Goal: Task Accomplishment & Management: Manage account settings

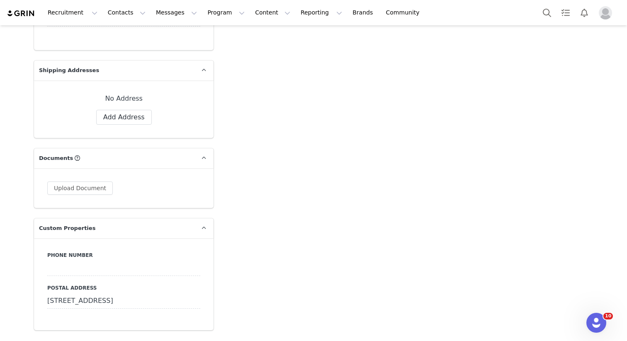
scroll to position [608, 0]
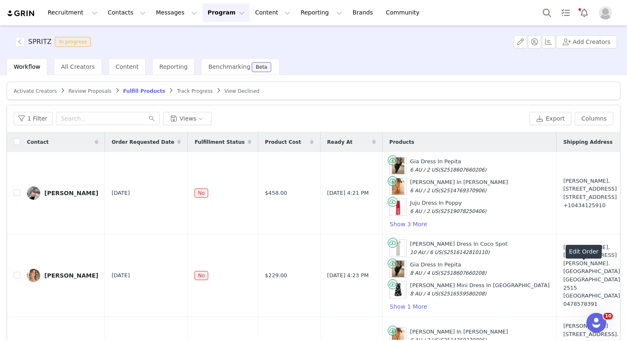
scroll to position [94, 142]
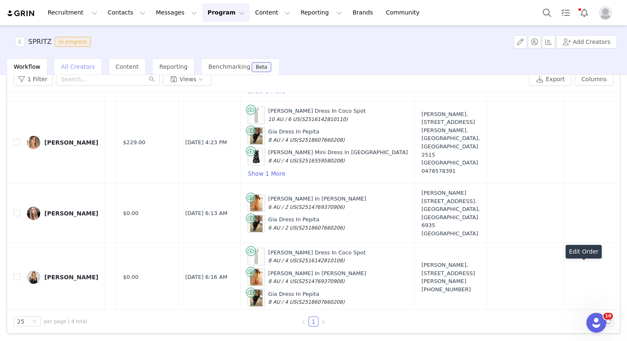
click at [63, 65] on span "All Creators" at bounding box center [78, 66] width 34 height 7
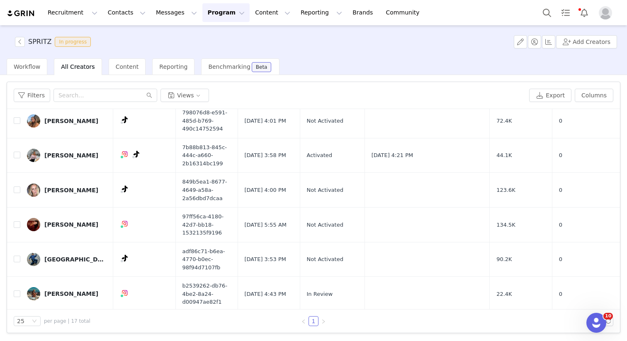
scroll to position [304, 0]
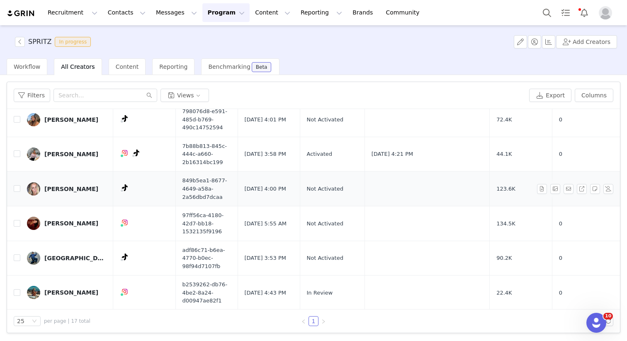
click at [57, 183] on link "Karla Poot" at bounding box center [67, 189] width 80 height 13
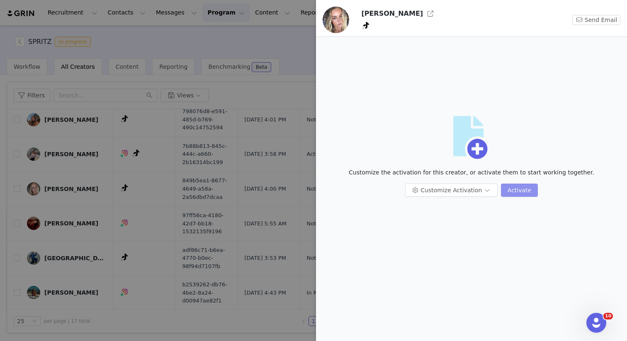
click at [503, 185] on button "Activate" at bounding box center [519, 190] width 37 height 13
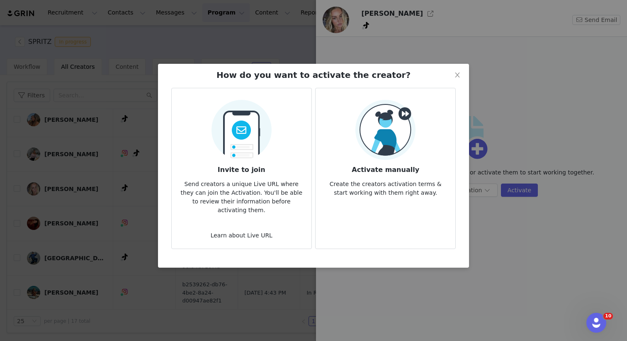
click at [391, 183] on p "Create the creators activation terms & start working with them right away." at bounding box center [385, 186] width 127 height 22
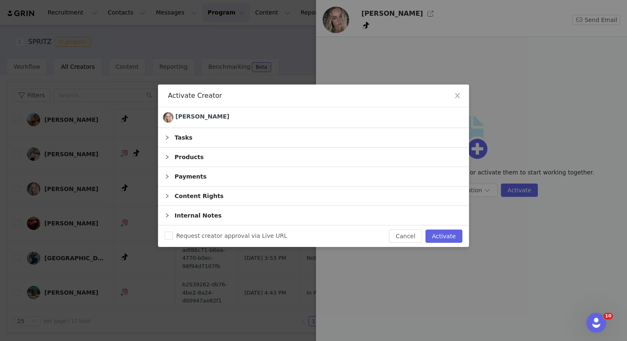
click at [203, 163] on div "Products" at bounding box center [313, 157] width 311 height 19
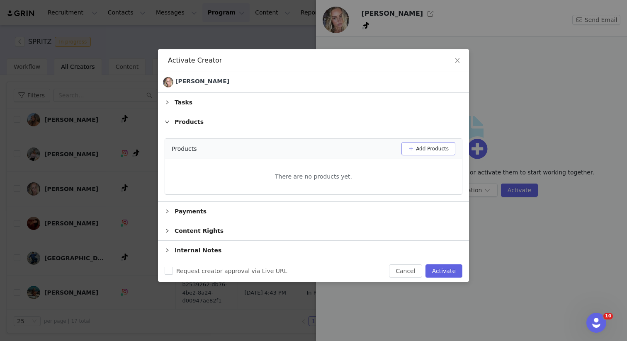
click at [425, 154] on button "Add Products" at bounding box center [429, 148] width 54 height 13
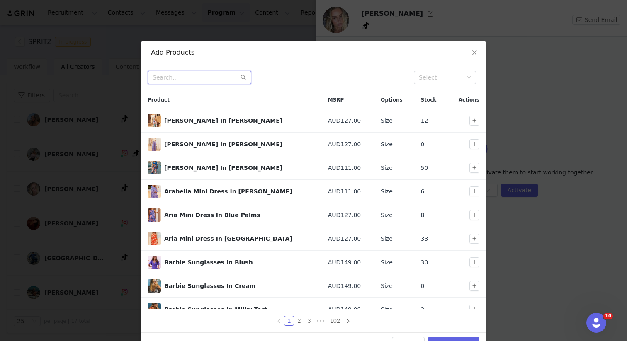
click at [186, 77] on input "text" at bounding box center [200, 77] width 104 height 13
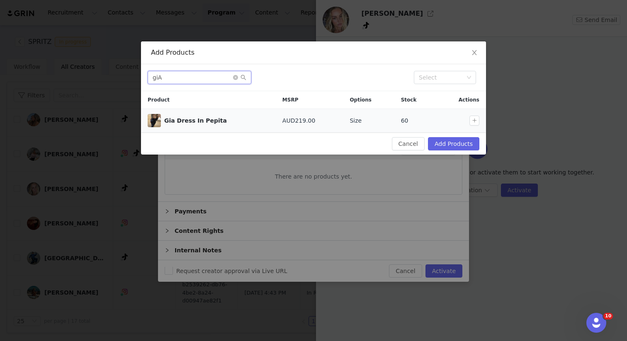
type input "giA"
click at [473, 126] on td at bounding box center [461, 121] width 50 height 24
click at [473, 121] on button "button" at bounding box center [475, 121] width 10 height 10
click at [462, 142] on button "Add Products" at bounding box center [453, 143] width 51 height 13
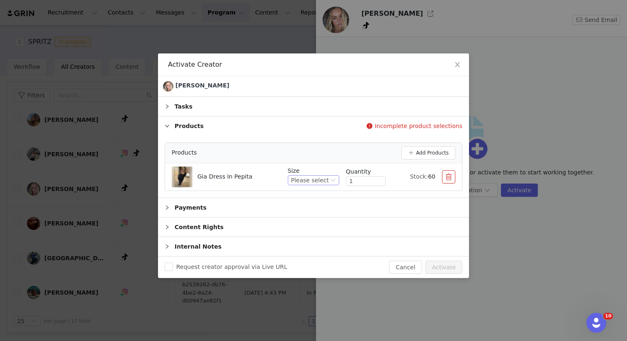
click at [331, 178] on icon "icon: down" at bounding box center [333, 180] width 5 height 5
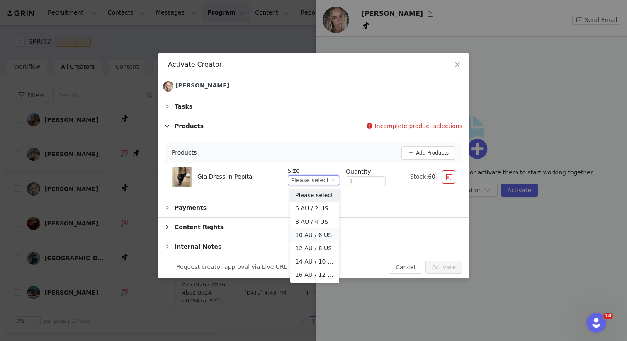
click at [312, 232] on li "10 AU / 6 US" at bounding box center [314, 235] width 49 height 13
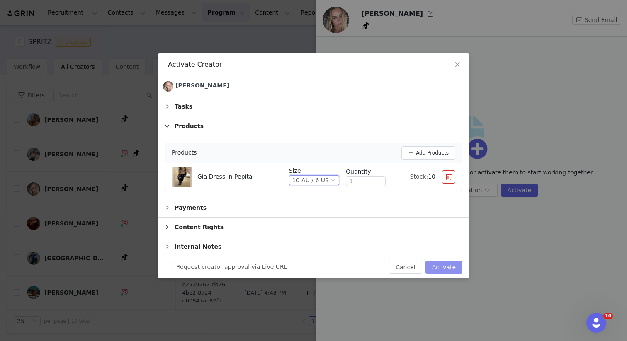
click at [445, 263] on button "Activate" at bounding box center [444, 267] width 37 height 13
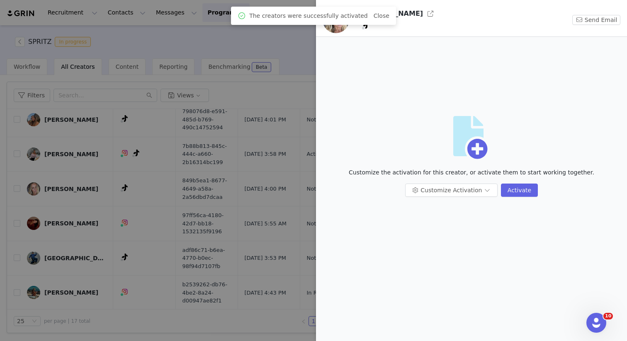
scroll to position [0, 0]
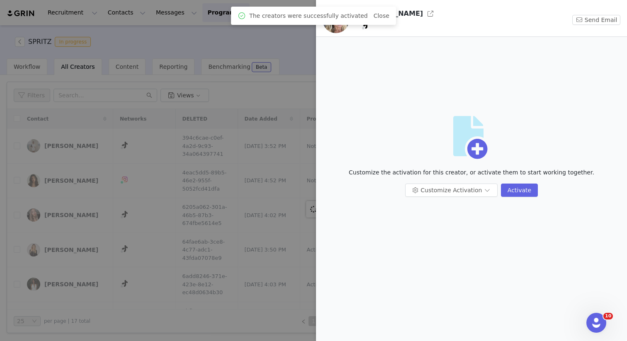
click at [232, 86] on div at bounding box center [313, 170] width 627 height 341
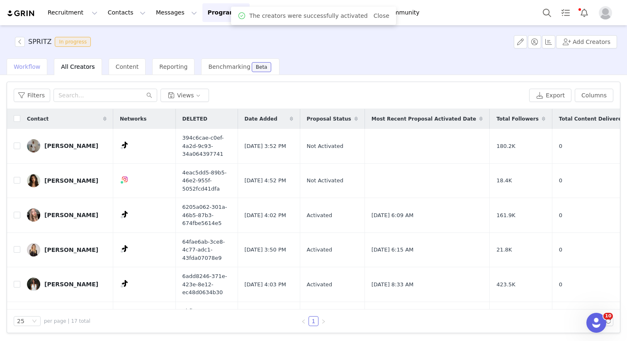
click at [21, 70] on div "Workflow" at bounding box center [27, 66] width 41 height 17
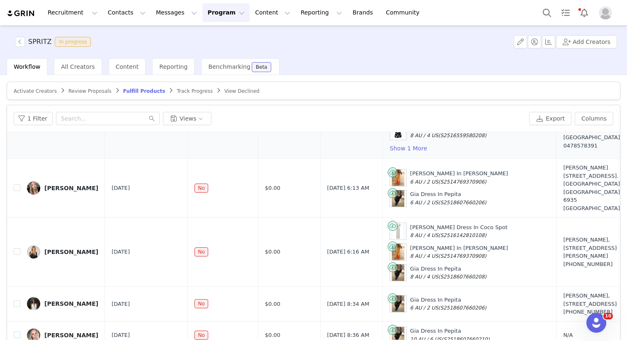
scroll to position [39, 0]
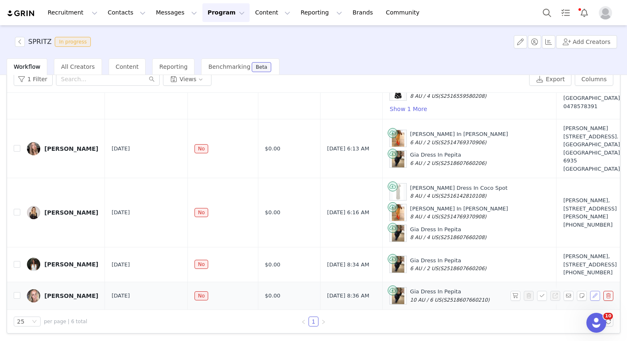
click at [590, 292] on button "button" at bounding box center [595, 296] width 10 height 10
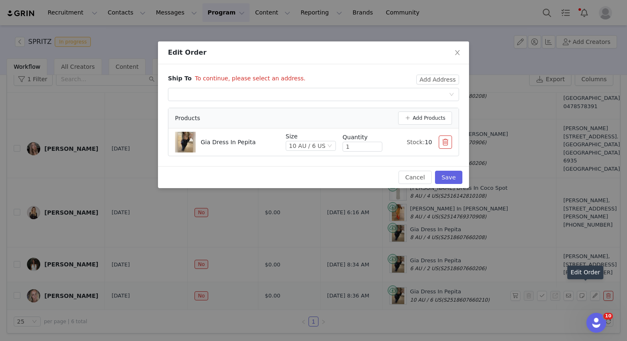
click at [442, 70] on div "Ship To To continue, please select an address. Add Address Select shipping addr…" at bounding box center [313, 115] width 311 height 102
click at [442, 73] on div "Ship To To continue, please select an address. Add Address Select shipping addr…" at bounding box center [313, 115] width 311 height 102
click at [442, 78] on button "Add Address" at bounding box center [438, 80] width 43 height 10
type input "Karla"
type input "Poot"
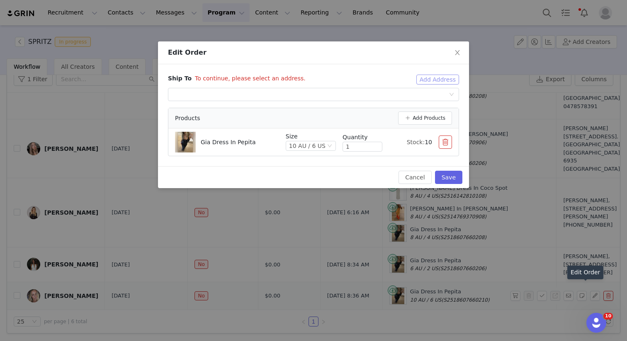
type input "management@karlapoot.com.au"
type input "+1 (United States)"
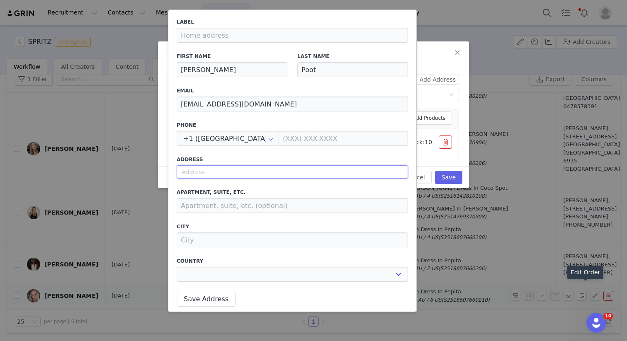
click at [201, 178] on input "text" at bounding box center [293, 172] width 232 height 13
paste input "Parcel Collect 10178 51376 2453 Gold Coast Highway Mermaid Beach QLD 4218"
select select
type input "Parcel Collect 10178 51376 2453 Gold Coast Highway Mermaid Beach QLD 4218"
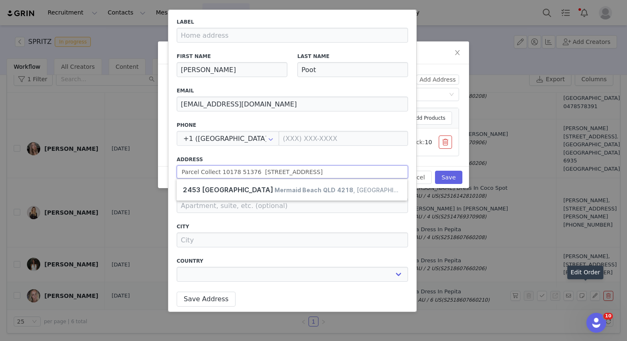
click at [257, 175] on input "Parcel Collect 10178 51376 2453 Gold Coast Highway Mermaid Beach QLD 4218" at bounding box center [293, 172] width 232 height 13
drag, startPoint x: 263, startPoint y: 172, endPoint x: 298, endPoint y: 174, distance: 34.5
click at [299, 174] on input "Parcel Collect 10178 51376 2453 Gold Coast Highway Mermaid Beach QLD 4218" at bounding box center [293, 172] width 232 height 13
click at [296, 172] on input "Parcel Collect 10178 51376 2453 Gold Coast Highway Mermaid Beach QLD 4218" at bounding box center [293, 172] width 232 height 13
drag, startPoint x: 261, startPoint y: 171, endPoint x: 435, endPoint y: 174, distance: 174.3
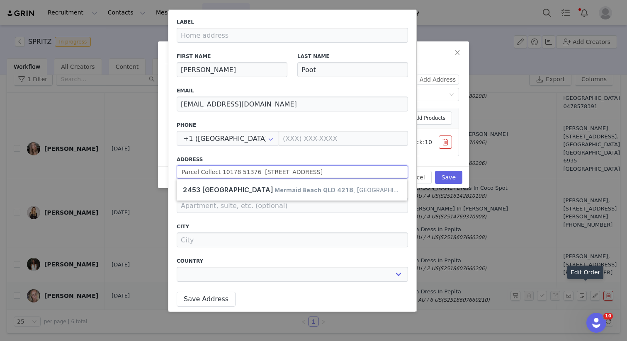
click at [435, 174] on body "Recruitment Recruitment Creator Search Curated Lists Landing Pages Web Extensio…" at bounding box center [313, 170] width 627 height 341
select select
type input "Parcel Collect 10178 51376"
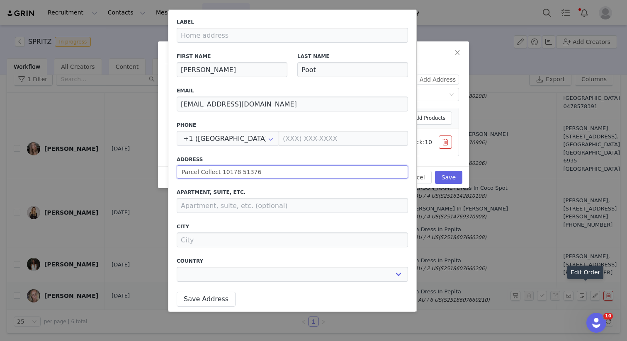
select select
type input "Parcel Collect 10178 51376"
click at [187, 175] on input "Parcel Collect 10178 51376" at bounding box center [293, 172] width 232 height 13
click at [182, 166] on input "Parcel Collect 10178 51376" at bounding box center [293, 172] width 232 height 13
click at [186, 169] on input "Parcel Collect 10178 51376" at bounding box center [293, 172] width 232 height 13
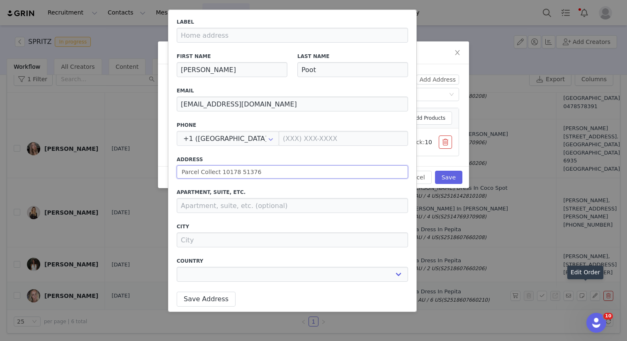
select select
type input "Parcel Collect 10178 51376"
select select
type input "Parcel Collect 10178 51376"
select select
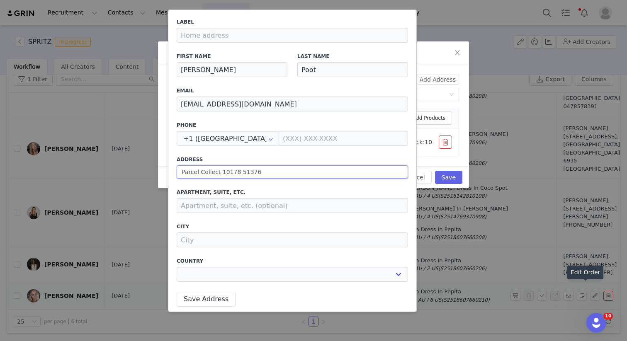
type input "Parcel Collect 10178 51376"
click at [274, 171] on input "Parcel Collect 10178 51376" at bounding box center [293, 172] width 232 height 13
paste input "2453 Gold Coast Highway Mermaid Beach QLD 4218"
select select
type input "Parcel Collect 10178 51376 2453 Gold Coast Highway Mermaid Beach QLD 4218"
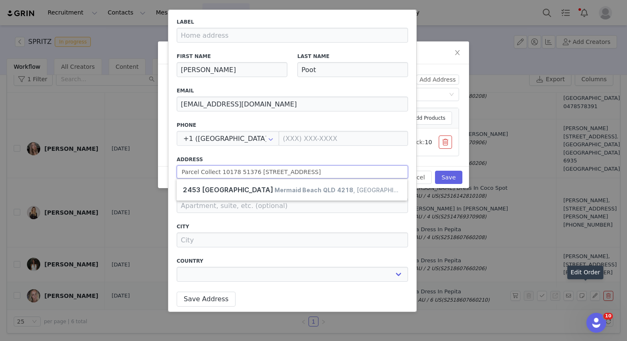
click at [264, 175] on input "Parcel Collect 10178 51376 2453 Gold Coast Highway Mermaid Beach QLD 4218" at bounding box center [293, 172] width 232 height 13
click at [378, 172] on input "Parcel Collect 10178 51376 2453 Gold Coast Highway Mermaid Beach QLD 4218" at bounding box center [293, 172] width 232 height 13
click at [395, 171] on input "Parcel Collect 10178 51376 2453 Gold Coast Highway Mermaid Beach QLD 4218" at bounding box center [293, 172] width 232 height 13
select select
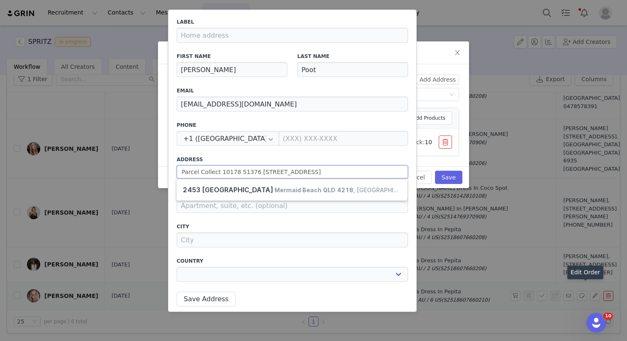
type input "Parcel Collect 10178 51376 2453 Gold Coast Highway Mermaid Beach QLD"
select select
type input "Parcel Collect 10178 51376 2453 Gold Coast Highway Mermaid Beach QL"
select select
type input "Parcel Collect 10178 51376 2453 Gold Coast Highway Mermaid Beach Q"
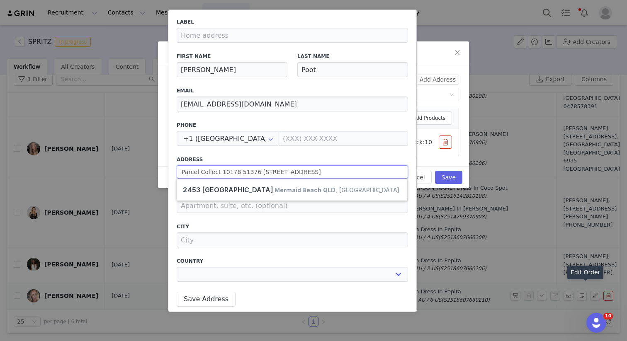
select select
type input "Parcel Collect 10178 51376 2453 Gold Coast Highway Mermaid Beach"
select select
type input "Parcel Collect 10178 51376 2453 Gold Coast Highway Mermaid Beach"
select select
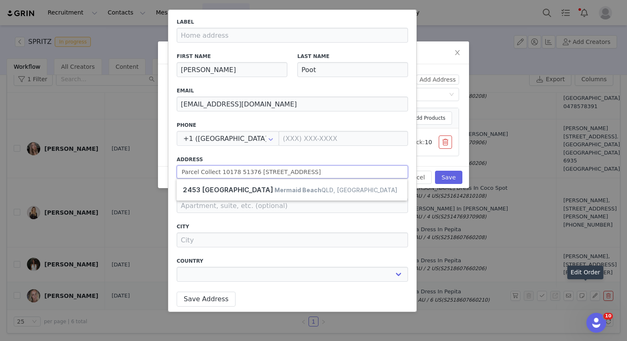
type input "Parcel Collect 10178 51376 2453 Gold Coast Highway Mermaid Beac"
select select
type input "Parcel Collect 10178 51376 2453 Gold Coast Highway Mermaid BeacH"
select select
type input "Parcel Collect 10178 51376 2453 Gold Coast Highway Mermaid Beac"
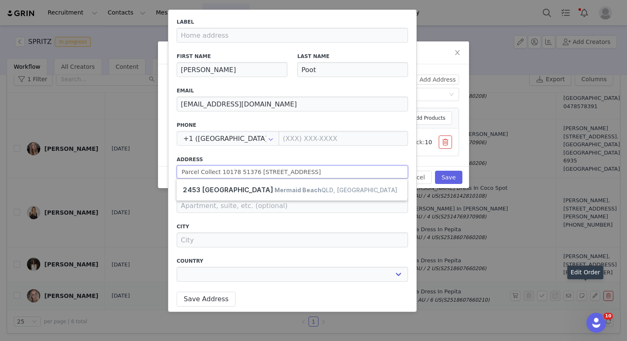
select select
type input "Parcel Collect 10178 51376 2453 Gold Coast Highway Mermaid Beach"
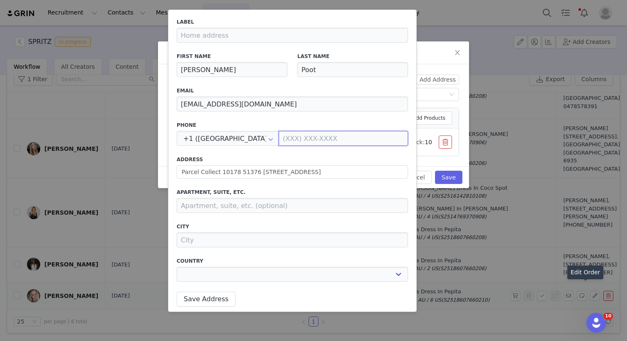
click at [386, 145] on input at bounding box center [343, 138] width 129 height 15
click at [212, 271] on select "Afghanistan Aland Islands Albania Algeria Andorra Angola Anguilla Antigua And B…" at bounding box center [293, 274] width 232 height 15
select select "[object Object]"
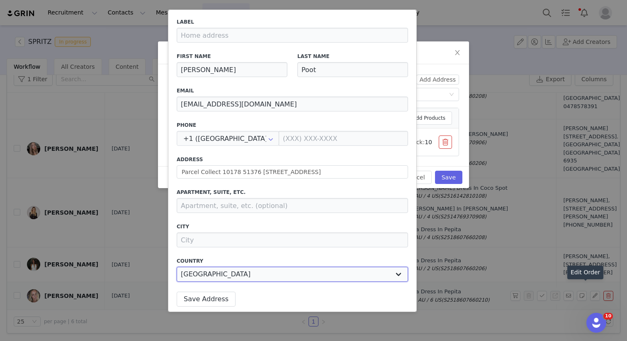
click at [177, 267] on select "Afghanistan Aland Islands Albania Algeria Andorra Angola Anguilla Antigua And B…" at bounding box center [293, 274] width 232 height 15
click at [292, 271] on select "Australian Capital Territory New South Wales Northern Territory Queensland Sout…" at bounding box center [292, 274] width 71 height 15
select select "[object Object]"
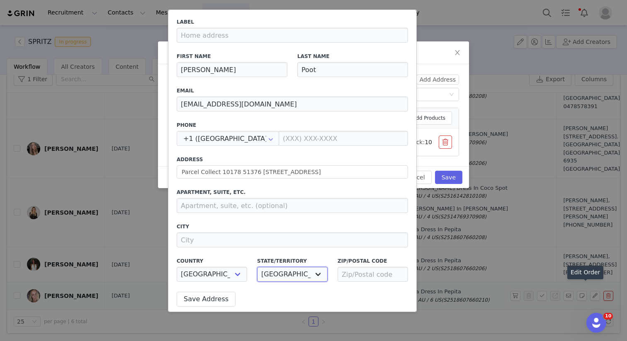
click at [257, 267] on select "Australian Capital Territory New South Wales Northern Territory Queensland Sout…" at bounding box center [292, 274] width 71 height 15
click at [350, 274] on input at bounding box center [373, 274] width 71 height 15
paste input "4218"
type input "4218"
click at [329, 242] on input at bounding box center [293, 240] width 232 height 15
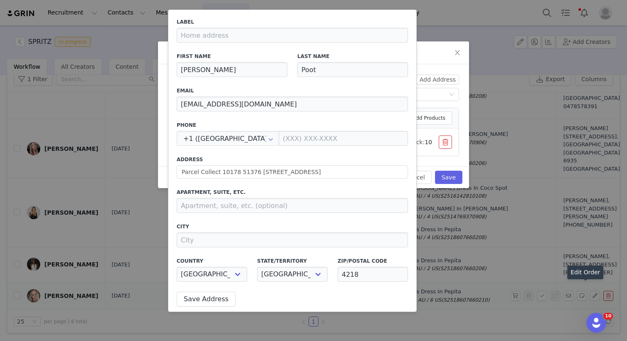
click at [362, 225] on label "City" at bounding box center [293, 226] width 232 height 7
click at [383, 168] on input "Parcel Collect 10178 51376 2453 Gold Coast Highway Mermaid Beach" at bounding box center [293, 172] width 232 height 13
drag, startPoint x: 374, startPoint y: 175, endPoint x: 333, endPoint y: 175, distance: 41.1
click at [333, 175] on input "Parcel Collect 10178 51376 2453 Gold Coast Highway Mermaid Beach" at bounding box center [293, 172] width 232 height 13
select select
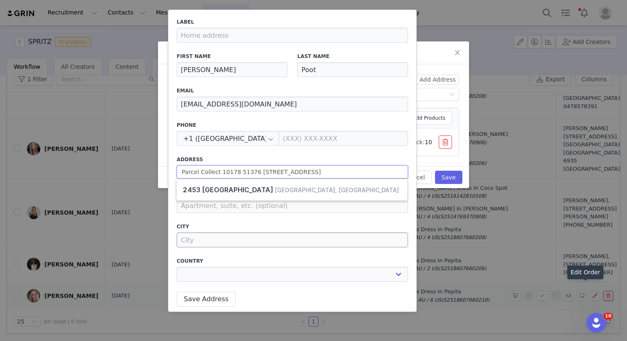
type input "Parcel Collect 10178 51376 2453 Gold Coast Highway"
click at [222, 234] on input at bounding box center [293, 240] width 232 height 15
paste input "Mermaid Beach"
type input "Mermaid Beach"
select select
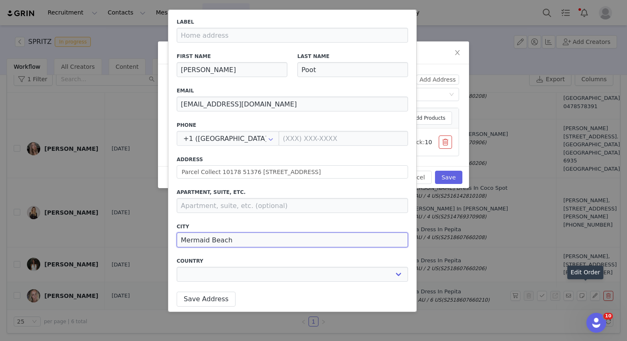
type input "Mermaid Beach"
click at [198, 229] on label "City" at bounding box center [293, 226] width 232 height 7
click at [246, 264] on label "Country" at bounding box center [293, 261] width 232 height 7
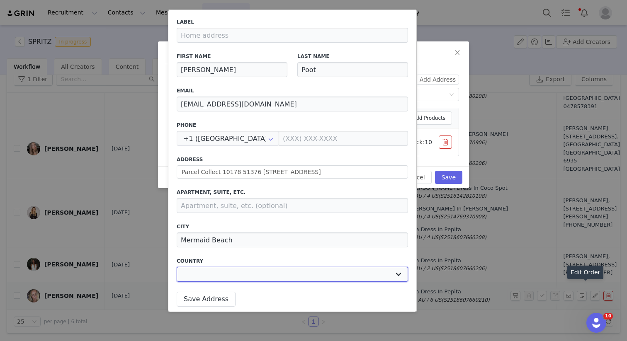
click at [240, 270] on select "Afghanistan Aland Islands Albania Algeria Andorra Angola Anguilla Antigua And B…" at bounding box center [293, 274] width 232 height 15
select select "[object Object]"
click at [177, 267] on select "Afghanistan Aland Islands Albania Algeria Andorra Angola Anguilla Antigua And B…" at bounding box center [293, 274] width 232 height 15
click at [370, 278] on input at bounding box center [373, 274] width 71 height 15
paste input "4218"
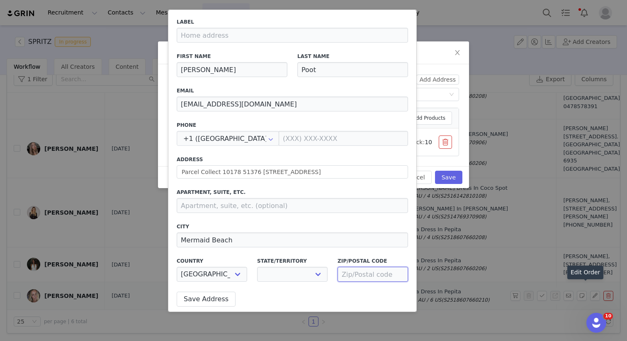
select select
type input "4218"
click at [325, 236] on input "Mermaid Beach" at bounding box center [293, 240] width 232 height 15
click at [307, 279] on select "Australian Capital Territory New South Wales Northern Territory Queensland Sout…" at bounding box center [292, 274] width 71 height 15
select select "[object Object]"
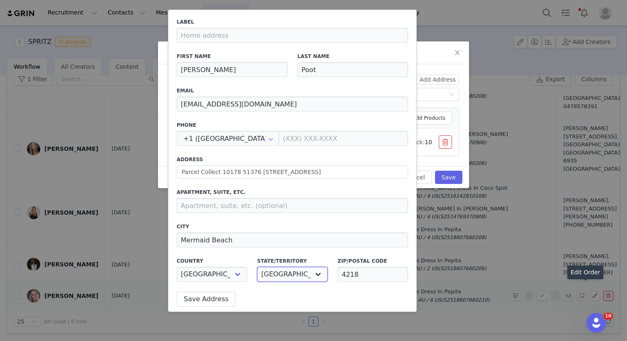
click at [257, 267] on select "Australian Capital Territory New South Wales Northern Territory Queensland Sout…" at bounding box center [292, 274] width 71 height 15
click at [197, 297] on button "Save Address" at bounding box center [206, 299] width 59 height 15
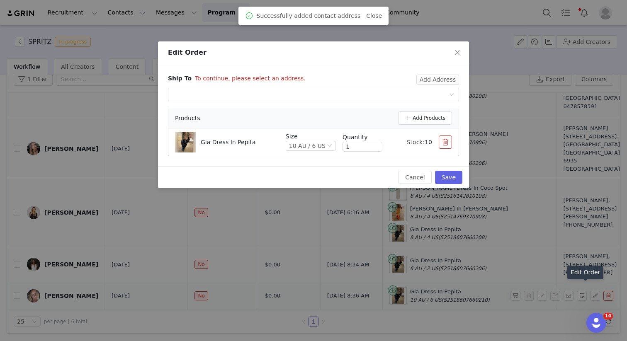
click at [394, 106] on div "Ship To To continue, please select an address. Add Address Select shipping addr…" at bounding box center [313, 115] width 291 height 82
click at [388, 97] on div "Select shipping address" at bounding box center [311, 94] width 276 height 12
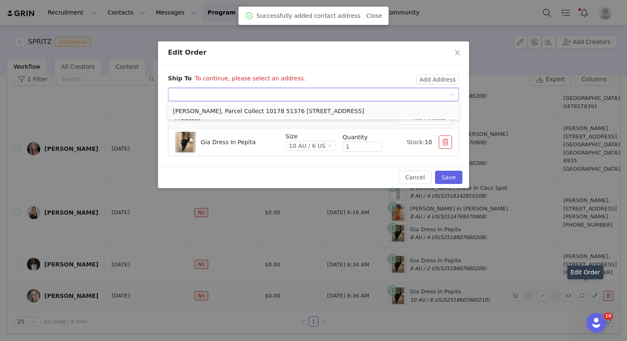
click at [372, 110] on li "Karla Poot, Parcel Collect 10178 51376 2453 Gold Coast Highway, Mermaid Beach, …" at bounding box center [313, 111] width 291 height 13
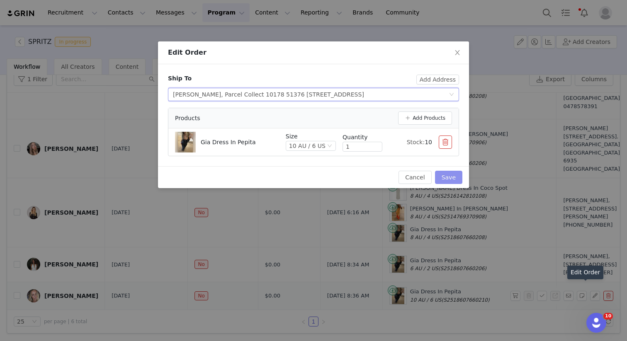
click at [453, 174] on button "Save" at bounding box center [448, 177] width 27 height 13
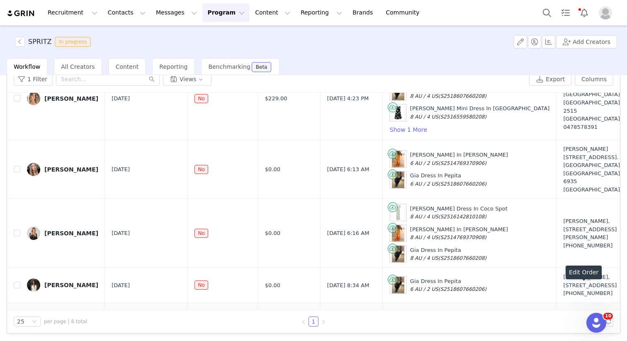
scroll to position [220, 0]
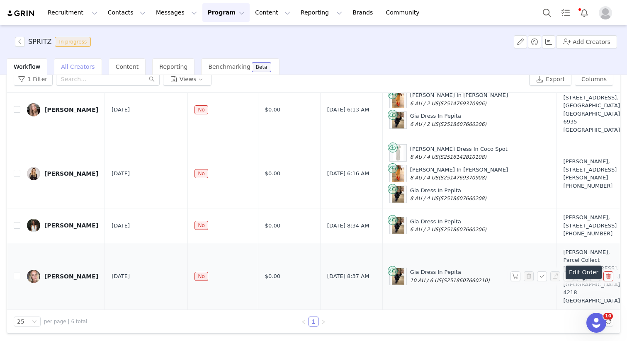
click at [70, 61] on div "All Creators" at bounding box center [78, 66] width 48 height 17
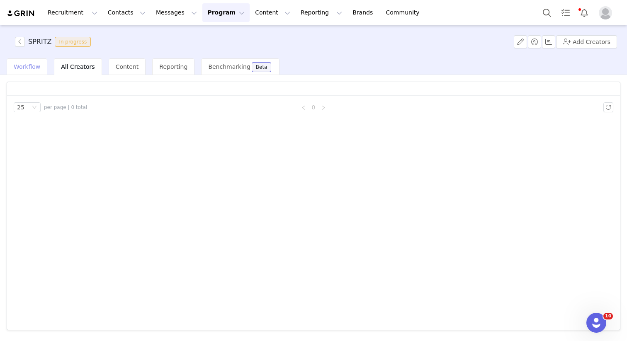
click at [32, 64] on span "Workflow" at bounding box center [27, 66] width 27 height 7
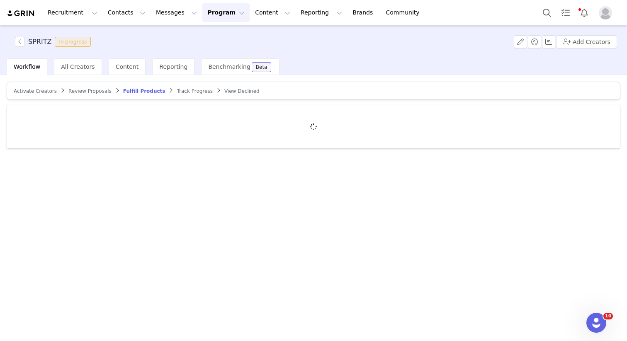
click at [38, 93] on span "Activate Creators" at bounding box center [35, 91] width 43 height 6
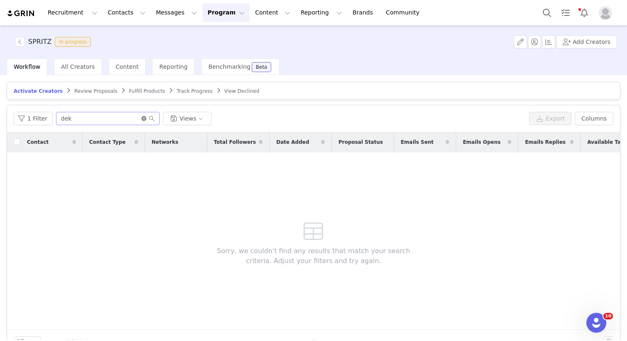
click at [142, 118] on icon "icon: close-circle" at bounding box center [143, 118] width 5 height 5
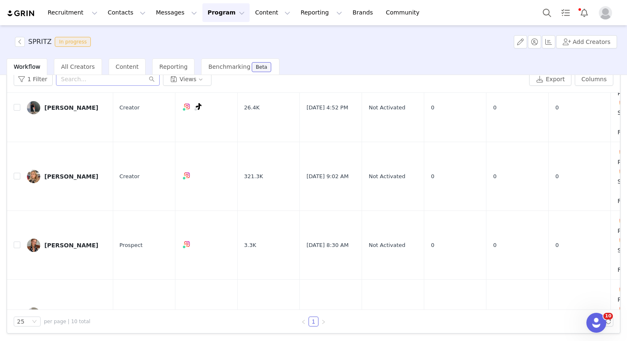
scroll to position [180, 0]
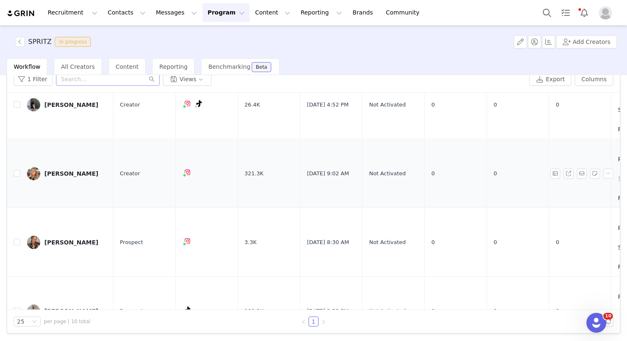
click at [54, 171] on div "[PERSON_NAME]" at bounding box center [71, 174] width 54 height 7
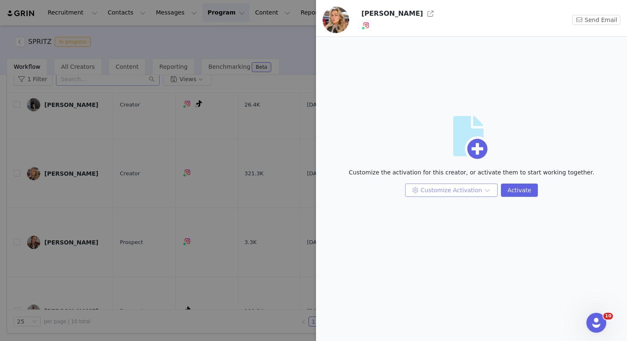
click at [486, 190] on button "Customize Activation" at bounding box center [451, 190] width 93 height 13
click at [463, 208] on li "Edit Available Tasks" at bounding box center [453, 206] width 88 height 13
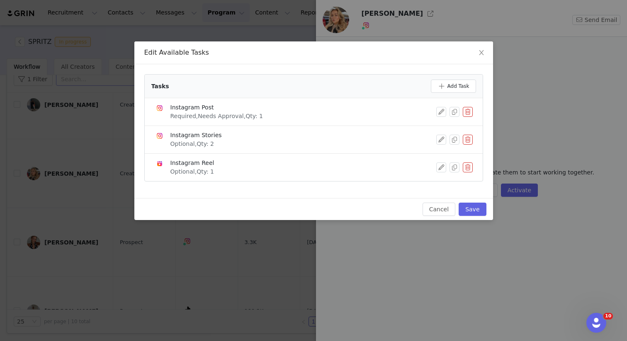
click at [466, 137] on button "button" at bounding box center [468, 140] width 10 height 10
click at [439, 145] on p "You're about to delete a task. This can't be undone." at bounding box center [371, 143] width 166 height 9
click at [437, 151] on button "Delete" at bounding box center [438, 153] width 32 height 13
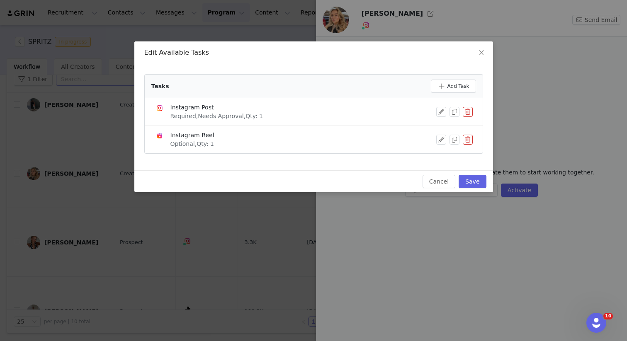
click at [465, 116] on button "button" at bounding box center [468, 112] width 10 height 10
click at [441, 132] on button "Delete" at bounding box center [438, 125] width 32 height 13
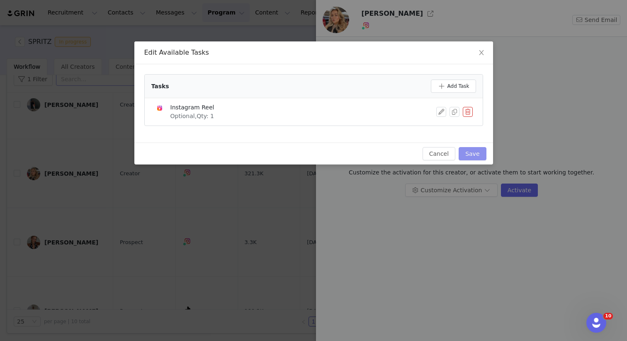
click at [476, 160] on button "Save" at bounding box center [472, 153] width 27 height 13
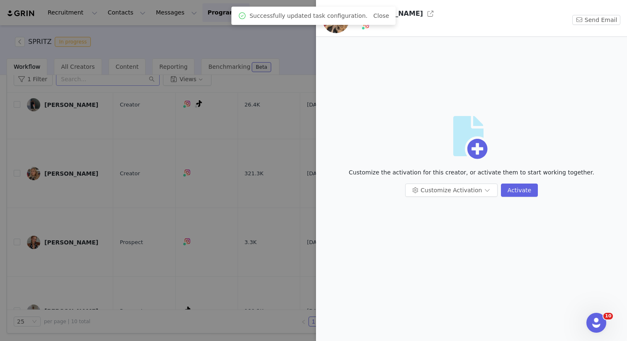
scroll to position [0, 0]
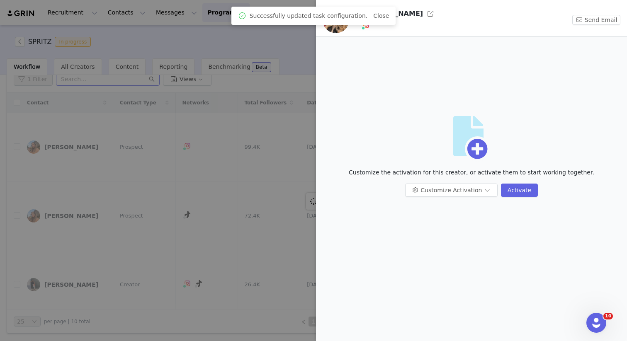
click at [467, 183] on div "Customize the activation for this creator, or activate them to start working to…" at bounding box center [472, 175] width 298 height 15
click at [268, 182] on div at bounding box center [313, 170] width 627 height 341
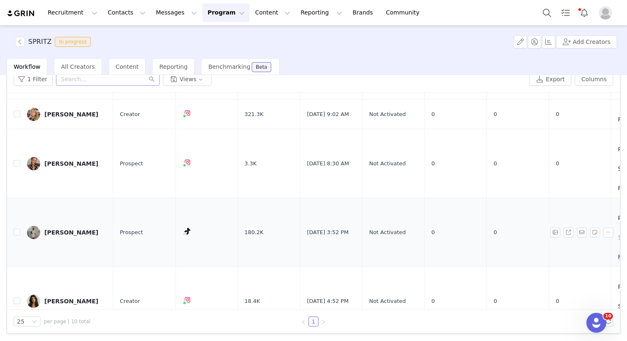
scroll to position [112, 0]
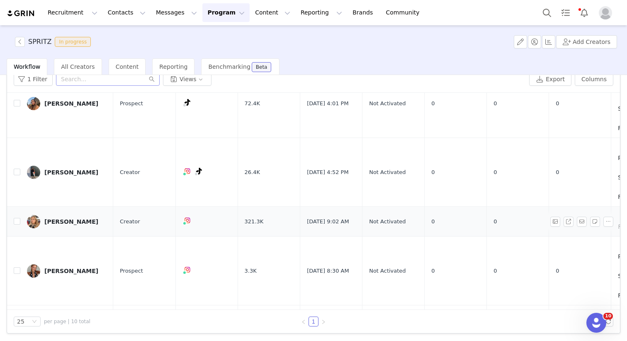
click at [48, 222] on link "[PERSON_NAME]" at bounding box center [67, 221] width 80 height 13
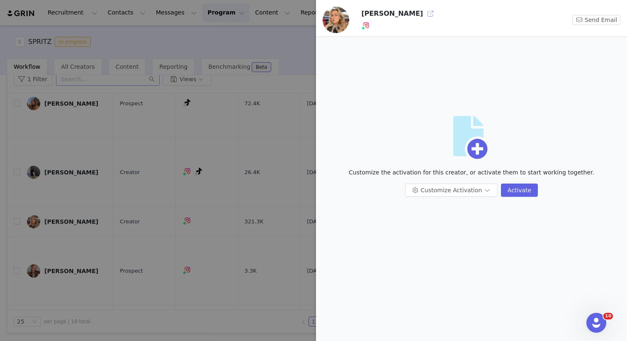
click at [424, 12] on button "button" at bounding box center [430, 13] width 13 height 13
click at [193, 89] on div at bounding box center [313, 170] width 627 height 341
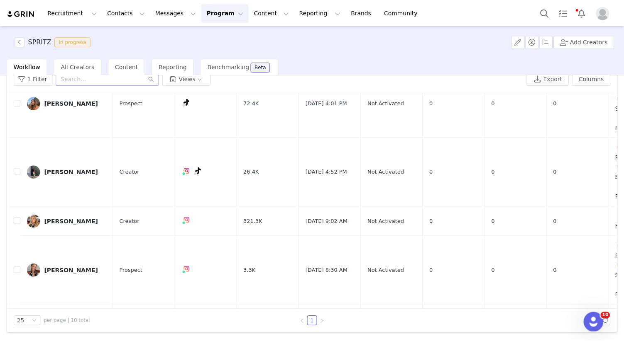
scroll to position [0, 0]
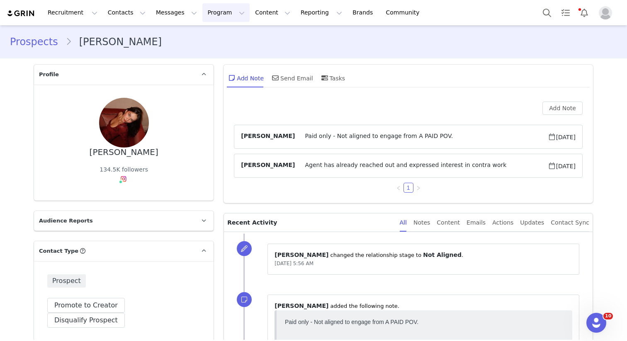
click at [217, 14] on button "Program Program" at bounding box center [225, 12] width 47 height 19
click at [222, 37] on p "Activations" at bounding box center [212, 36] width 32 height 9
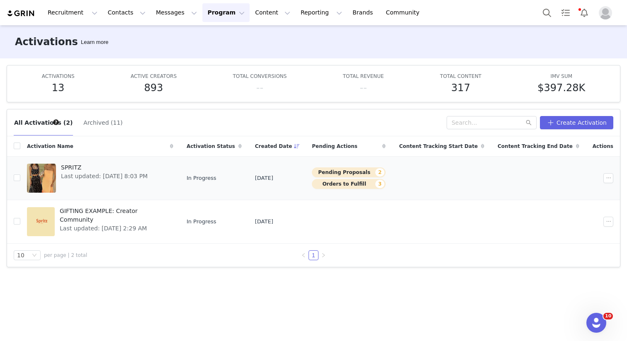
click at [104, 178] on span "Last updated: Aug 28, 2025 8:03 PM" at bounding box center [104, 176] width 87 height 9
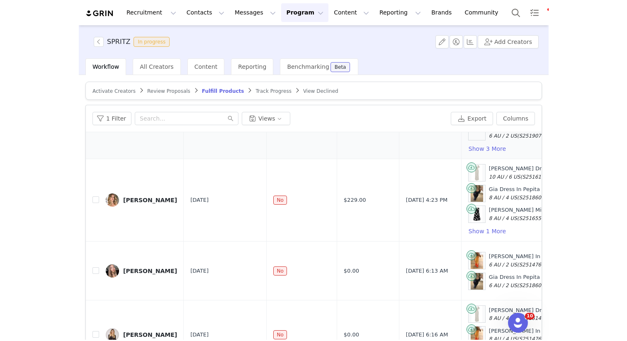
scroll to position [94, 0]
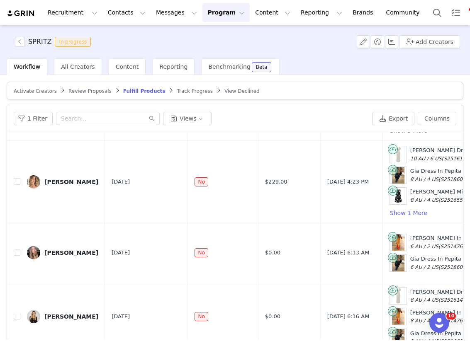
click at [27, 95] on article "Activate Creators Review Proposals Fulfill Products Track Progress View Declined" at bounding box center [235, 91] width 457 height 18
click at [27, 89] on span "Activate Creators" at bounding box center [35, 91] width 43 height 6
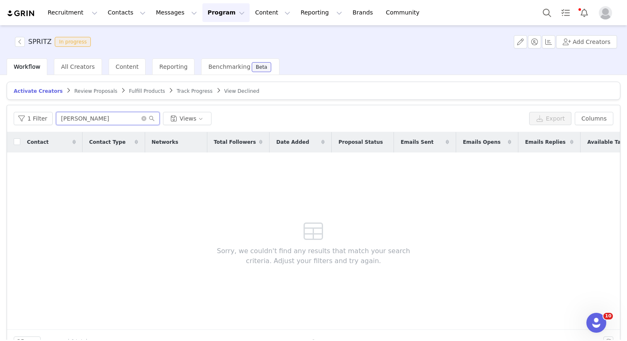
click at [85, 118] on input "gracie" at bounding box center [108, 118] width 104 height 13
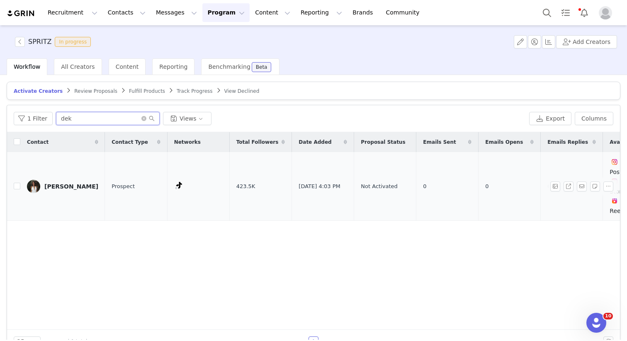
type input "dek"
click at [63, 180] on link "Dekota Thompson" at bounding box center [62, 186] width 71 height 13
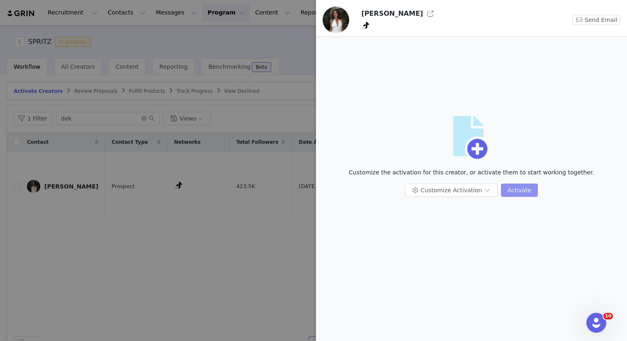
click at [527, 195] on button "Activate" at bounding box center [519, 190] width 37 height 13
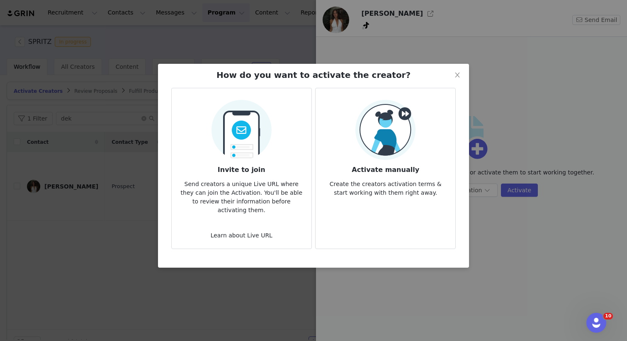
click at [367, 160] on h3 "Activate manually" at bounding box center [385, 167] width 127 height 15
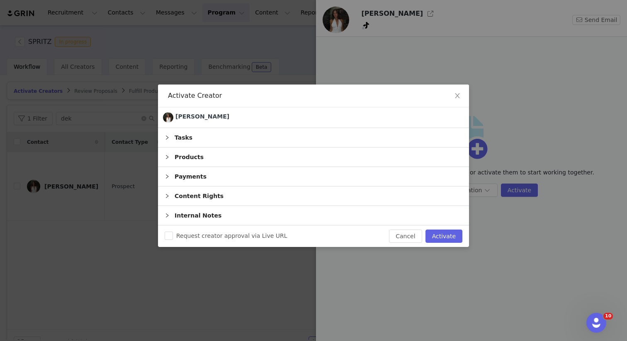
click at [207, 148] on div "Products" at bounding box center [313, 157] width 311 height 19
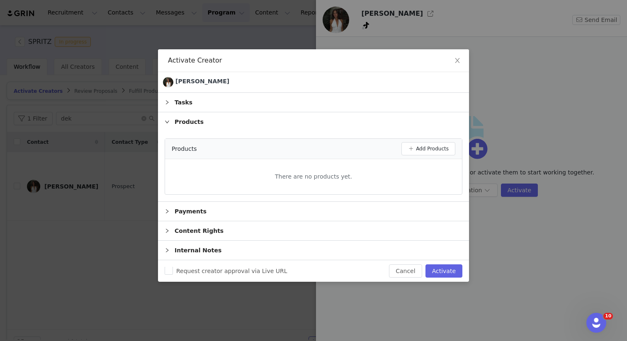
click at [414, 156] on div "Products Add Products" at bounding box center [313, 149] width 297 height 20
click at [411, 148] on button "Add Products" at bounding box center [429, 148] width 54 height 13
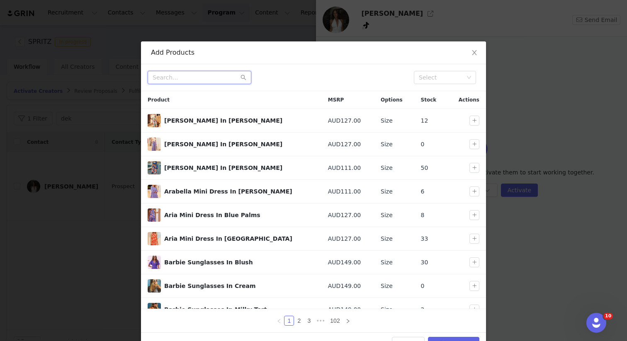
click at [186, 82] on input "text" at bounding box center [200, 77] width 104 height 13
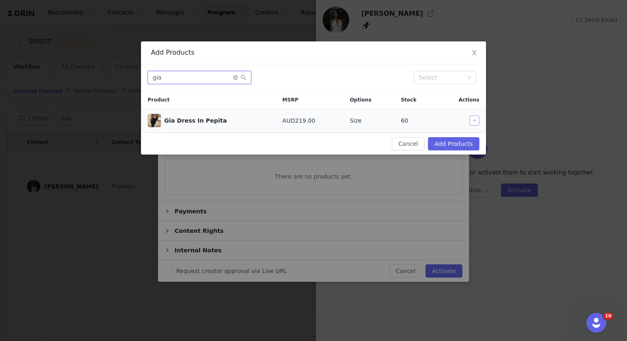
type input "gia"
click at [475, 120] on button "button" at bounding box center [475, 121] width 10 height 10
click at [456, 137] on button "Add Products" at bounding box center [453, 143] width 51 height 13
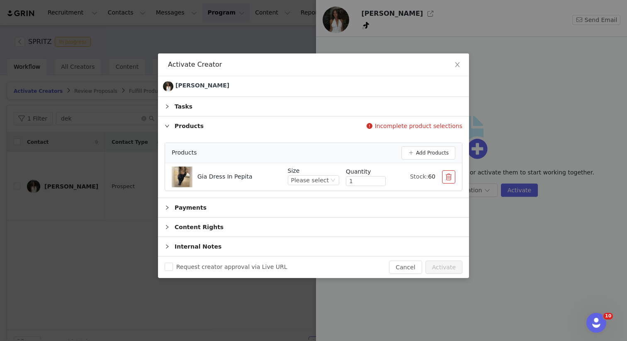
click at [357, 176] on div "Quantity" at bounding box center [366, 172] width 40 height 9
click at [327, 180] on div "Please select" at bounding box center [310, 180] width 38 height 9
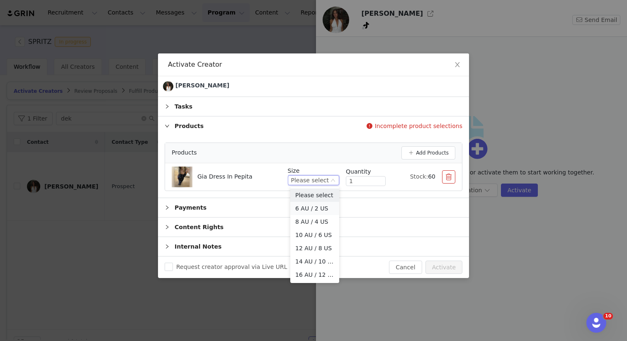
click at [313, 212] on li "6 AU / 2 US" at bounding box center [314, 208] width 49 height 13
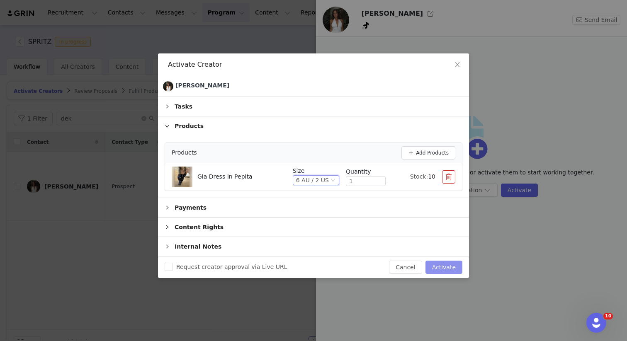
click at [446, 269] on button "Activate" at bounding box center [444, 267] width 37 height 13
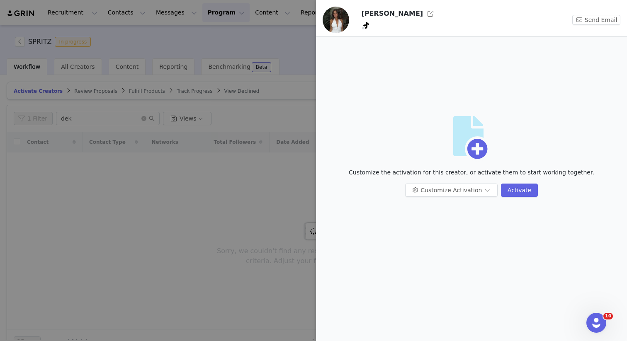
click at [259, 200] on div at bounding box center [313, 170] width 627 height 341
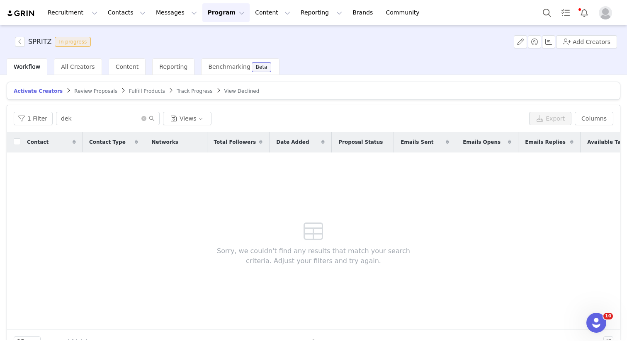
click at [132, 91] on span "Fulfill Products" at bounding box center [147, 91] width 36 height 6
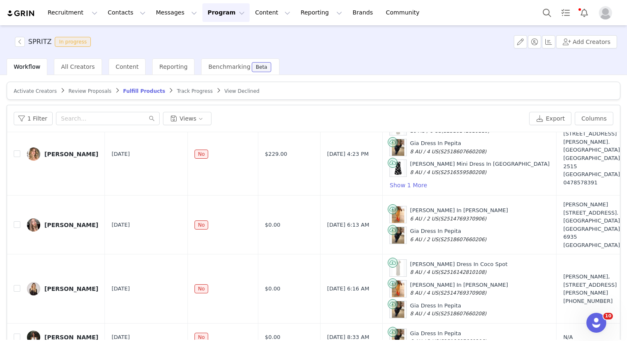
scroll to position [39, 0]
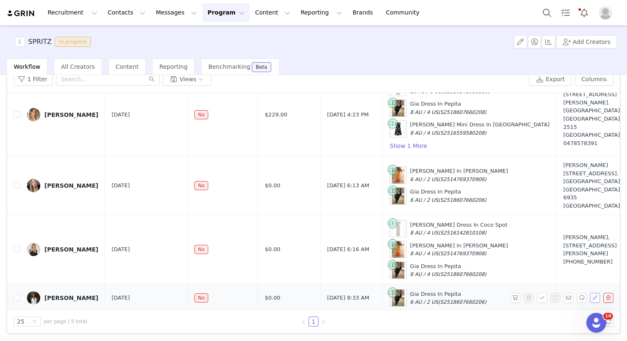
click at [590, 293] on button "button" at bounding box center [595, 298] width 10 height 10
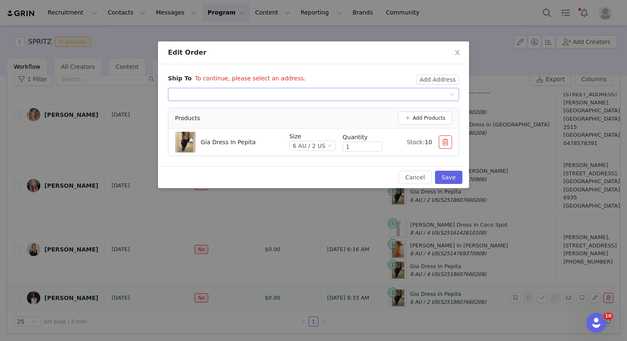
click at [427, 92] on div "Select shipping address" at bounding box center [311, 94] width 276 height 12
click at [397, 81] on div "Ship To To continue, please select an address." at bounding box center [292, 81] width 249 height 14
click at [434, 83] on button "Add Address" at bounding box center [438, 80] width 43 height 10
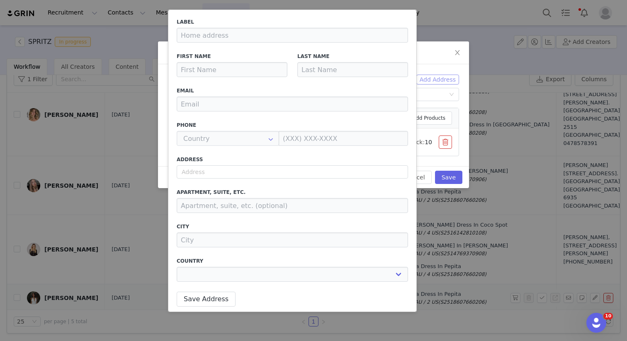
type input "Dekota"
type input "Thompson"
type input "dekota.00@hotmail.com"
type input "+1 (United States)"
select select
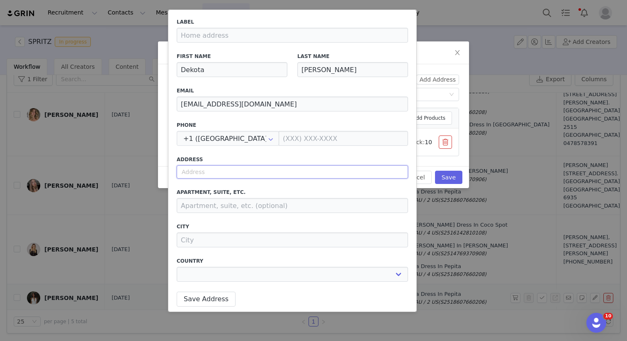
click at [214, 169] on input "text" at bounding box center [293, 172] width 232 height 13
paste input "201/1 Tenth Ave Palm Beach QLD 4221 0431 175 531"
type input "201/1 Tenth Ave Palm Beach QLD 4221 0431 175 531"
select select
type input "201/1 Tenth Ave Palm Beach QLD 4221 0431 175 531"
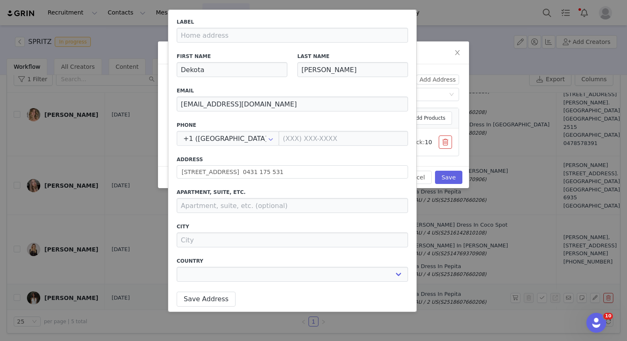
click at [211, 161] on label "Address" at bounding box center [293, 159] width 232 height 7
drag, startPoint x: 330, startPoint y: 170, endPoint x: 291, endPoint y: 170, distance: 39.0
click at [291, 170] on input "201/1 Tenth Ave Palm Beach QLD 4221 0431 175 531" at bounding box center [293, 172] width 232 height 13
select select
type input "201/1 Tenth Ave Palm Beach QLD 4221"
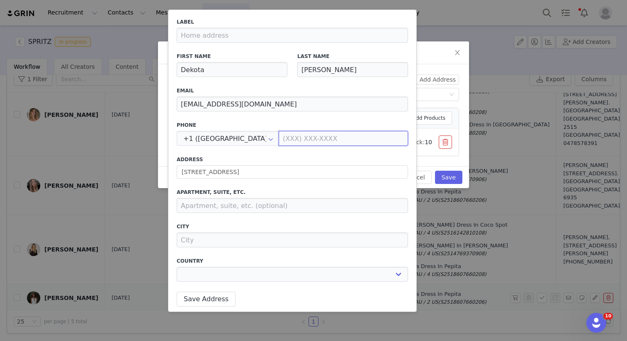
click at [295, 138] on input at bounding box center [343, 138] width 129 height 15
select select
paste input "0431 175 531"
type input "0431175531"
select select
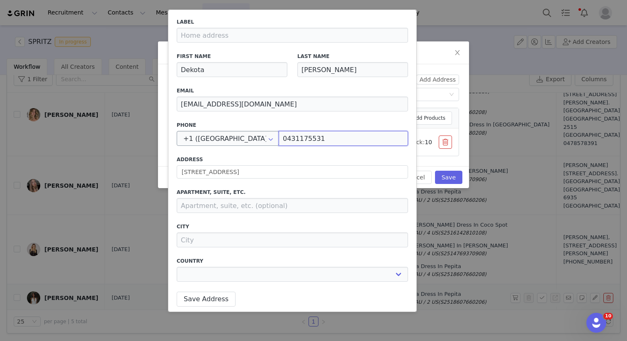
type input "0431175531"
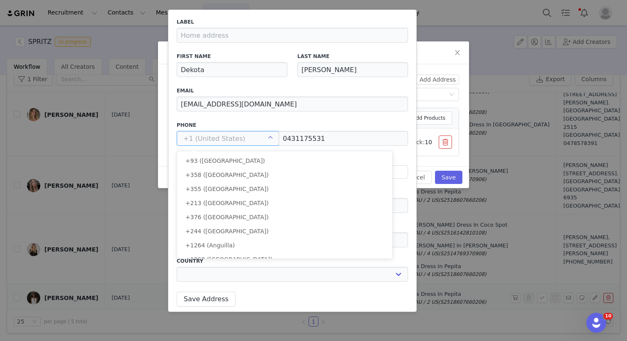
click at [227, 139] on input "text" at bounding box center [228, 138] width 102 height 15
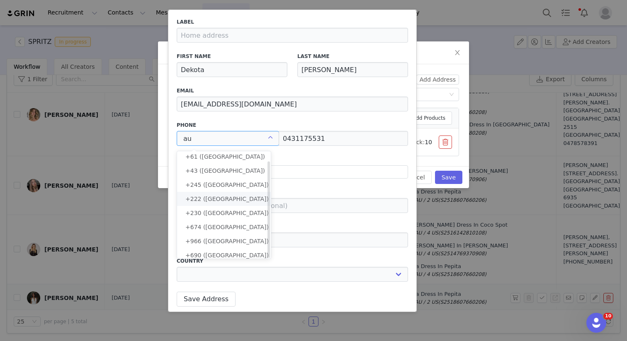
scroll to position [0, 0]
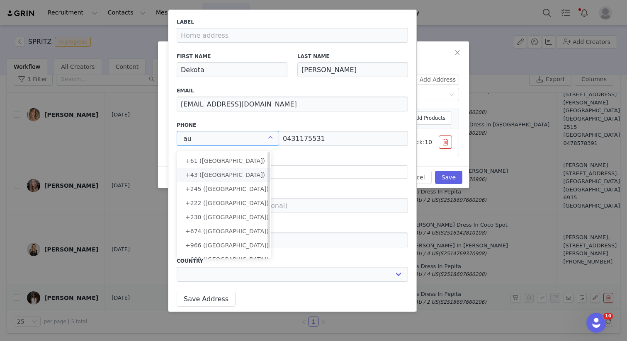
click at [214, 168] on li "+43 (Austria)" at bounding box center [227, 175] width 100 height 14
type input "+43 (Austria)"
type input "04311 75531"
select select
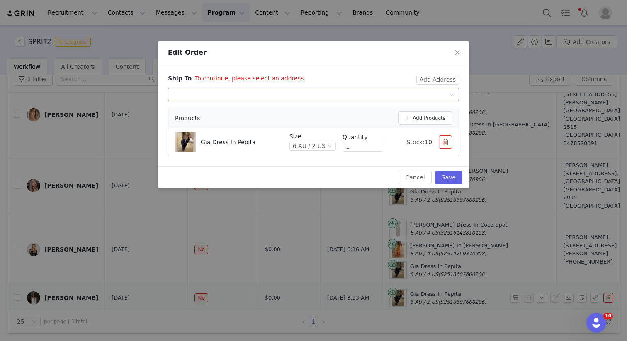
click at [435, 92] on div "Select shipping address" at bounding box center [311, 94] width 276 height 12
click at [428, 82] on button "Add Address" at bounding box center [438, 80] width 43 height 10
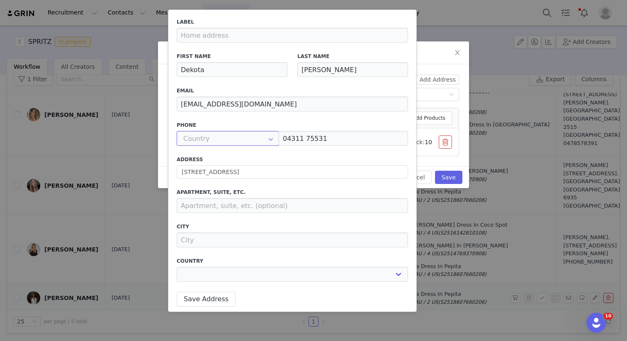
click at [224, 144] on input "text" at bounding box center [228, 138] width 102 height 15
click at [218, 161] on span "+61 (Australia)" at bounding box center [225, 161] width 80 height 7
type input "+61 (Australia)"
type input "0431 175 531"
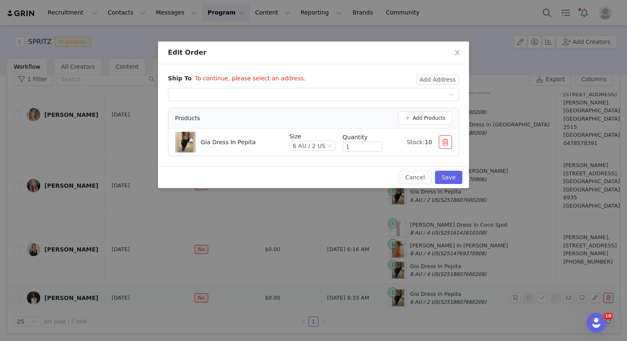
click at [397, 88] on div "Ship To To continue, please select an address." at bounding box center [292, 81] width 249 height 14
click at [396, 95] on div "Select shipping address" at bounding box center [311, 94] width 276 height 12
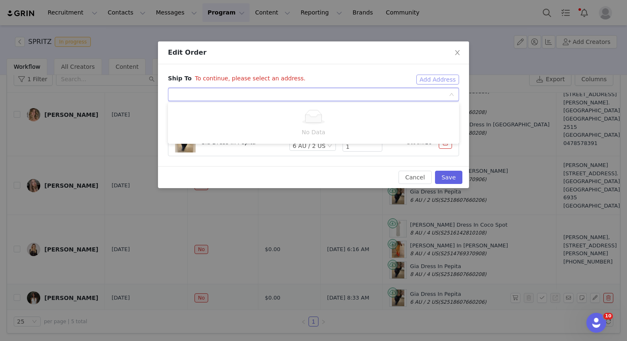
click at [427, 80] on button "Add Address" at bounding box center [438, 80] width 43 height 10
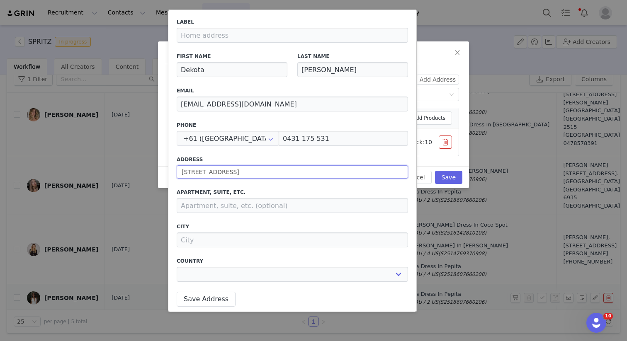
click at [305, 173] on input "201/1 Tenth Ave Palm Beach QLD 4221" at bounding box center [293, 172] width 232 height 13
select select
type input "201/1 Tenth Ave Palm Beach QLD 4221"
select select
type input "201/1 Tenth Ave, Palm Beach QLD 4221, Australia"
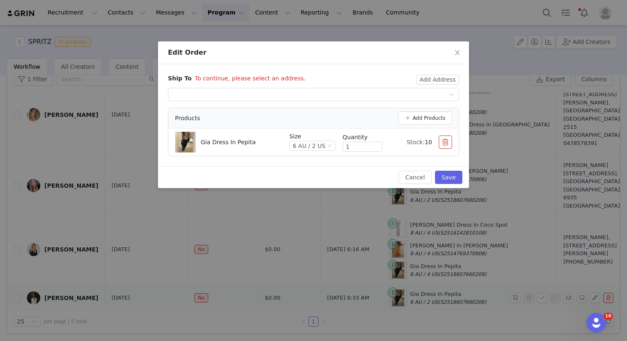
type input "Palm Beach"
select select "[object Object]"
type input "1 Tenth Ave"
click at [385, 91] on div "Select shipping address" at bounding box center [311, 94] width 276 height 12
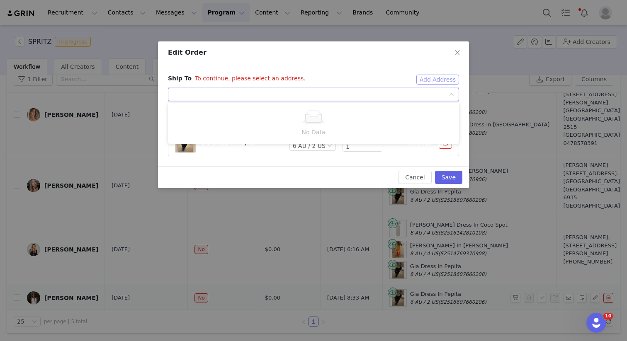
click at [445, 78] on button "Add Address" at bounding box center [438, 80] width 43 height 10
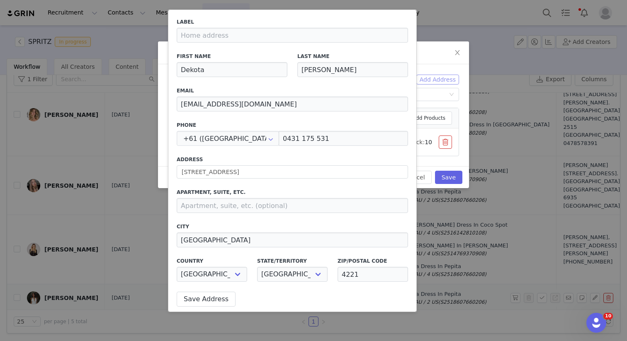
type button "true"
click at [213, 104] on input "dekota.00@hotmail.com" at bounding box center [293, 104] width 232 height 15
paste input "jayde@onedaydream.com.au"
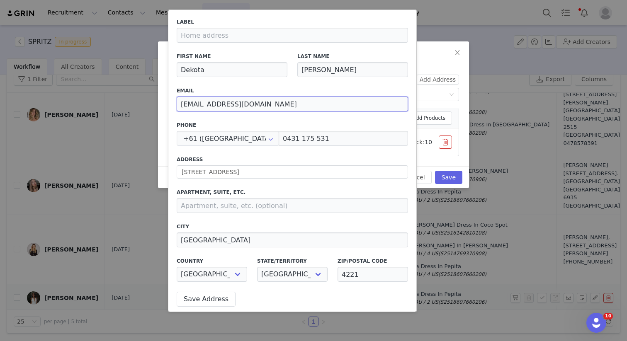
type input "jayde@onedaydream.com.au"
click at [294, 83] on div "Label First Name Dekota Last Name Thompson Email jayde@onedaydream.com.au Phone…" at bounding box center [293, 152] width 232 height 269
click at [207, 301] on button "Save Address" at bounding box center [206, 299] width 59 height 15
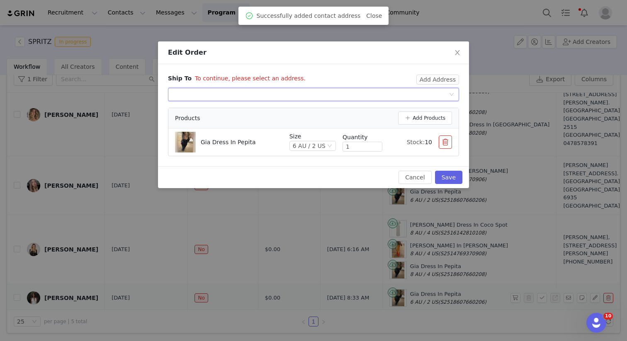
click at [357, 92] on div "Select shipping address" at bounding box center [311, 94] width 276 height 12
click at [337, 108] on li "Dekota Thompson, 1 Tenth Ave, Palm Beach, QLD, 4221, Australia" at bounding box center [313, 111] width 291 height 13
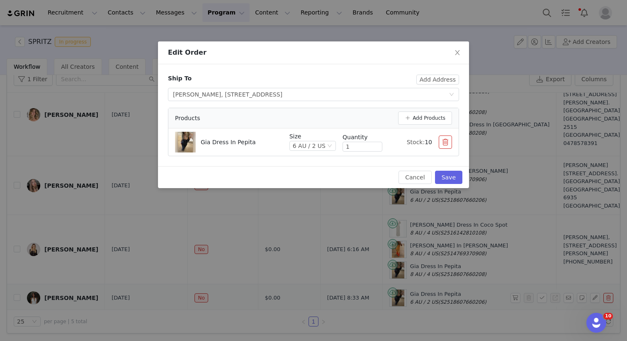
click at [465, 177] on div "Cancel Save" at bounding box center [313, 177] width 311 height 22
click at [454, 176] on button "Save" at bounding box center [448, 177] width 27 height 13
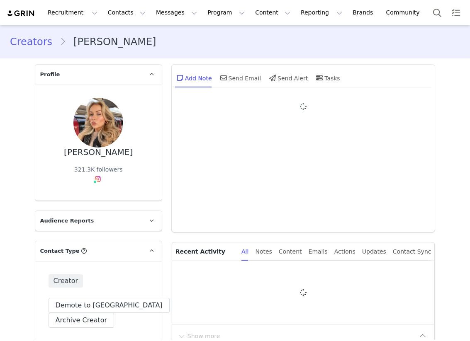
type input "+1 ([GEOGRAPHIC_DATA])"
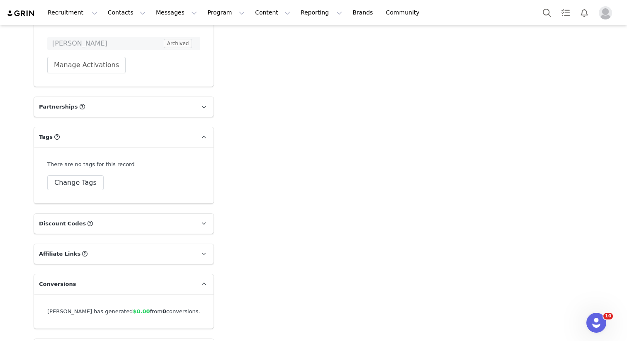
scroll to position [1677, 0]
click at [90, 58] on button "Manage Activations" at bounding box center [86, 66] width 78 height 17
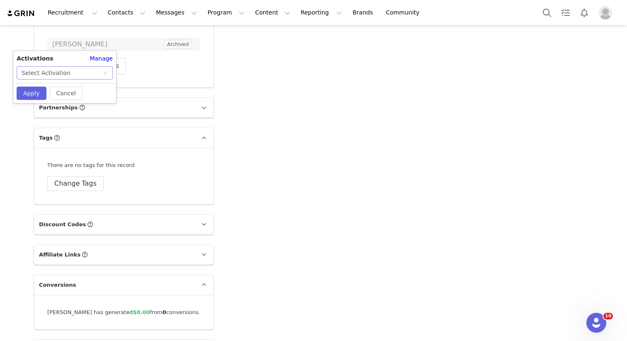
click at [73, 74] on div "Select Activation" at bounding box center [62, 73] width 81 height 12
click at [54, 100] on li "SPRITZ" at bounding box center [65, 102] width 96 height 13
click at [31, 92] on button "Apply" at bounding box center [32, 93] width 30 height 13
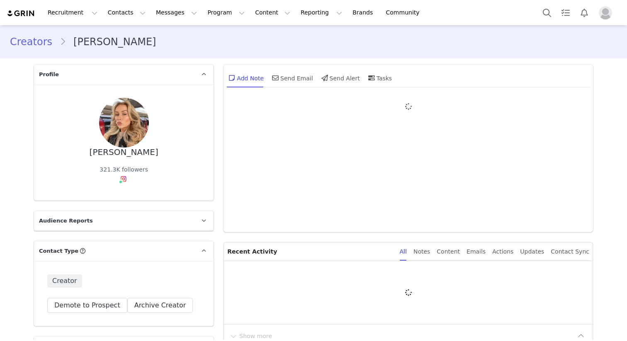
type input "+1 ([GEOGRAPHIC_DATA])"
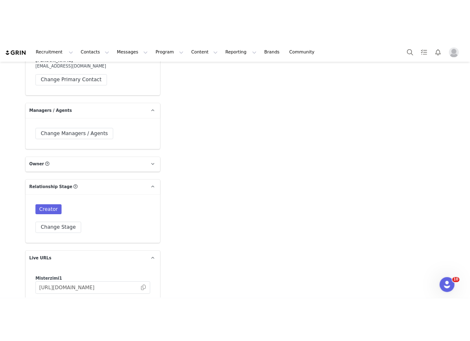
scroll to position [1561, 0]
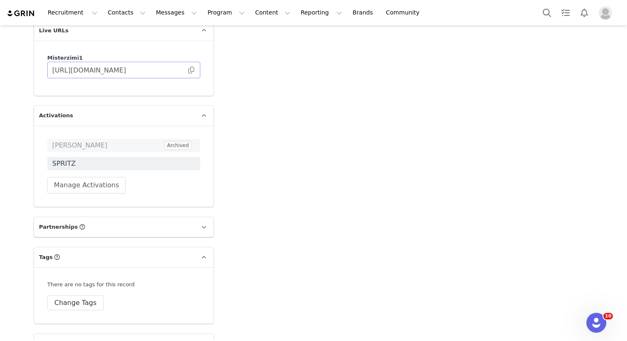
click at [190, 70] on span at bounding box center [191, 70] width 8 height 0
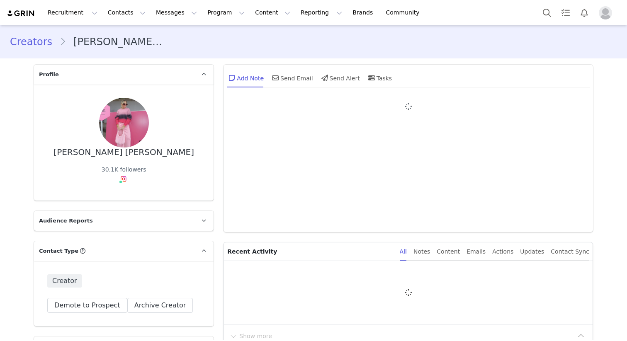
type input "+1 (United States)"
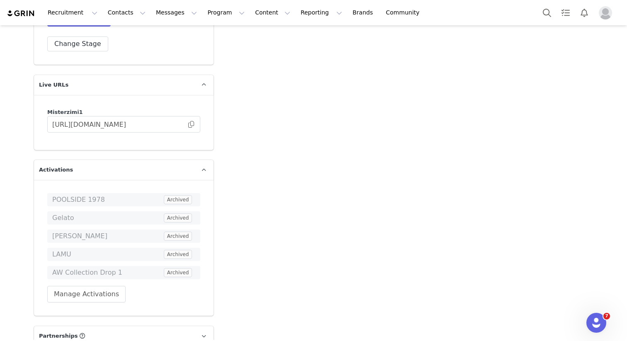
scroll to position [1608, 0]
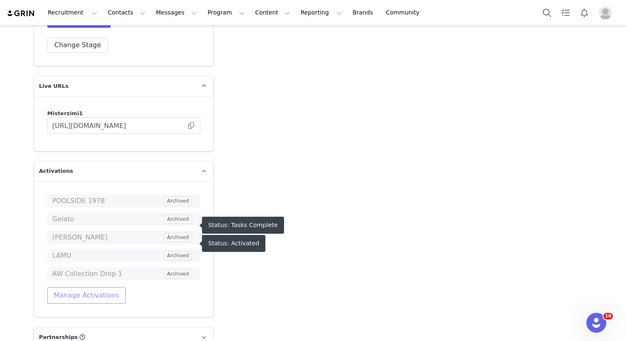
click at [96, 288] on button "Manage Activations" at bounding box center [86, 296] width 78 height 17
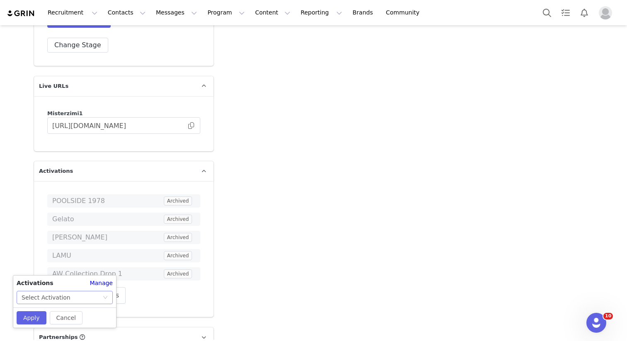
click at [70, 294] on div "Select Activation" at bounding box center [62, 298] width 81 height 12
click at [37, 324] on li "SPRITZ" at bounding box center [65, 327] width 96 height 13
click at [30, 319] on button "Apply" at bounding box center [32, 318] width 30 height 13
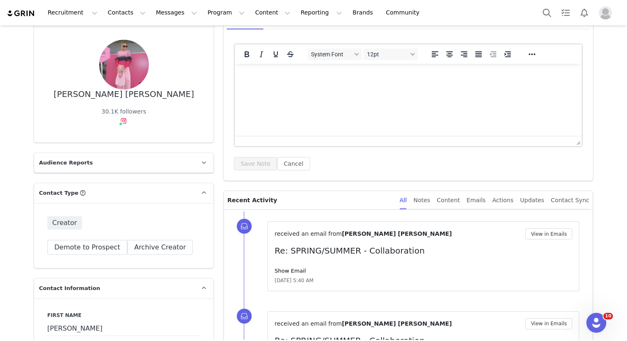
scroll to position [57, 0]
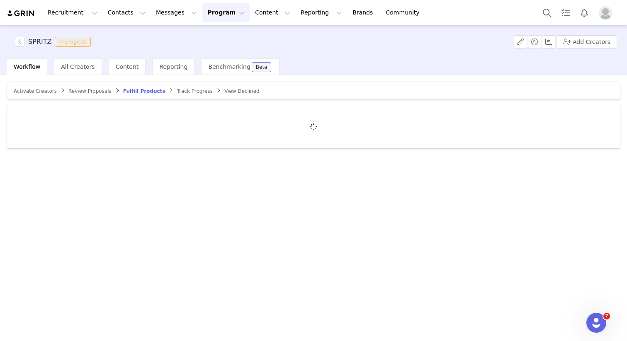
click at [25, 94] on div "Activate Creators" at bounding box center [35, 91] width 43 height 7
click at [34, 91] on span "Activate Creators" at bounding box center [35, 91] width 43 height 6
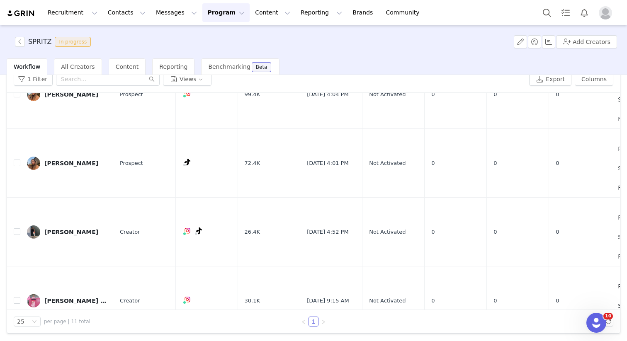
scroll to position [56, 0]
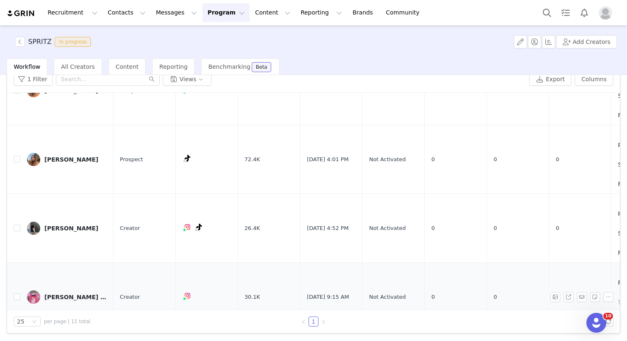
click at [73, 288] on td "[PERSON_NAME] [PERSON_NAME]" at bounding box center [66, 297] width 93 height 69
click at [66, 294] on div "[PERSON_NAME] [PERSON_NAME]" at bounding box center [75, 297] width 62 height 7
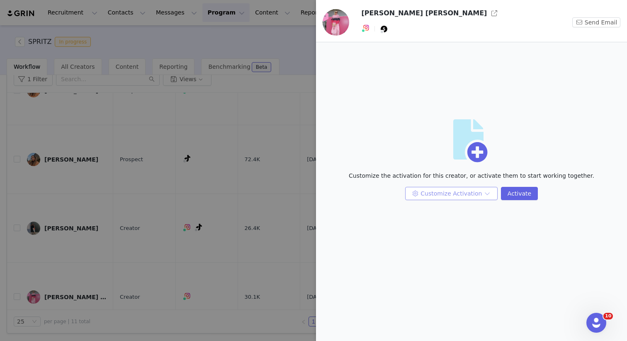
click at [445, 195] on button "Customize Activation" at bounding box center [451, 193] width 93 height 13
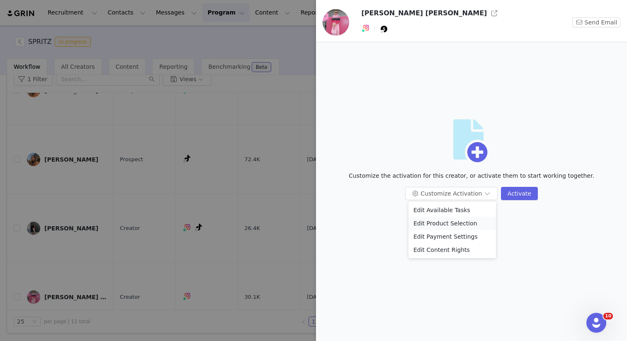
click at [448, 221] on li "Edit Product Selection" at bounding box center [453, 223] width 88 height 13
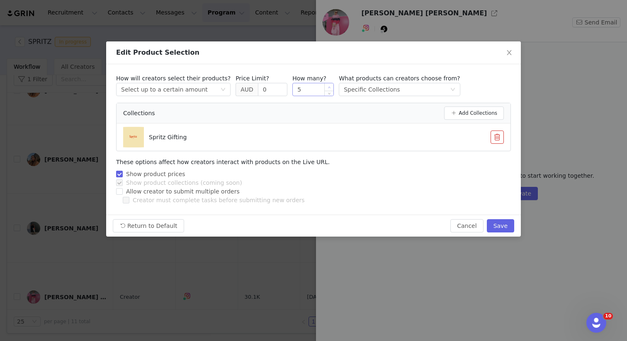
click at [328, 86] on icon "icon: up" at bounding box center [329, 87] width 3 height 3
type input "6"
click at [328, 86] on icon "icon: up" at bounding box center [329, 87] width 3 height 3
click at [501, 229] on button "Save" at bounding box center [500, 225] width 27 height 13
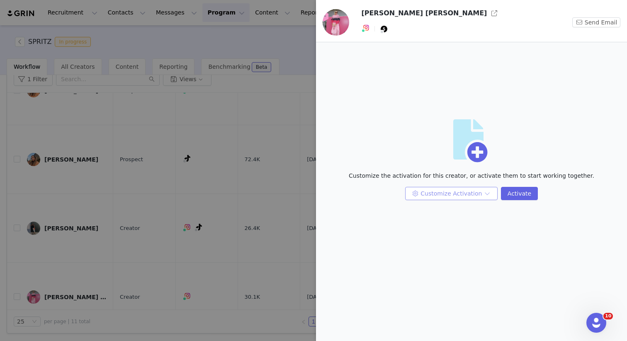
click at [457, 199] on button "Customize Activation" at bounding box center [451, 193] width 93 height 13
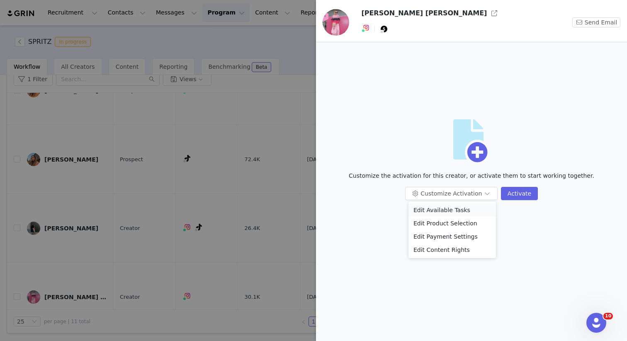
click at [456, 213] on li "Edit Available Tasks" at bounding box center [453, 210] width 88 height 13
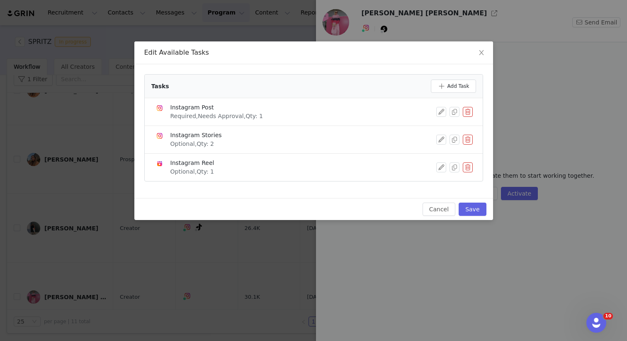
click at [470, 139] on button "button" at bounding box center [468, 140] width 10 height 10
click at [435, 153] on button "Delete" at bounding box center [438, 153] width 32 height 13
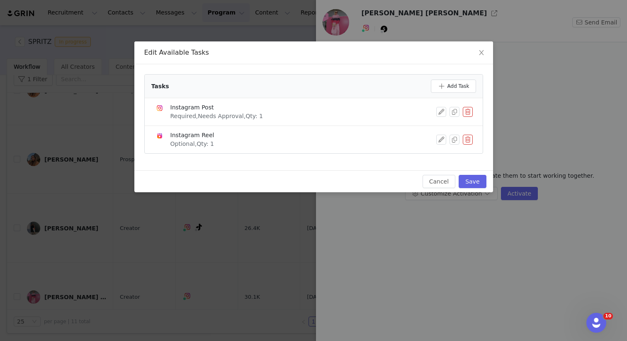
click at [463, 140] on button "button" at bounding box center [468, 140] width 10 height 10
click at [434, 154] on button "Delete" at bounding box center [438, 153] width 32 height 13
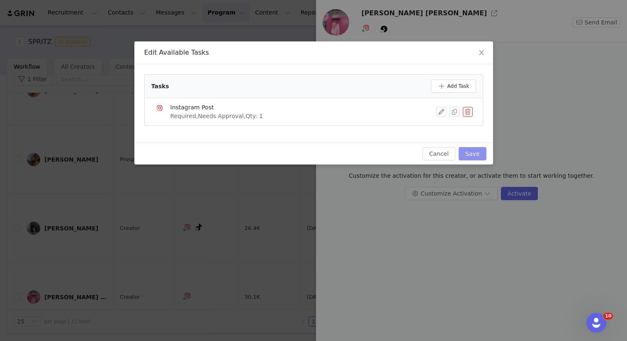
click at [480, 154] on button "Save" at bounding box center [472, 153] width 27 height 13
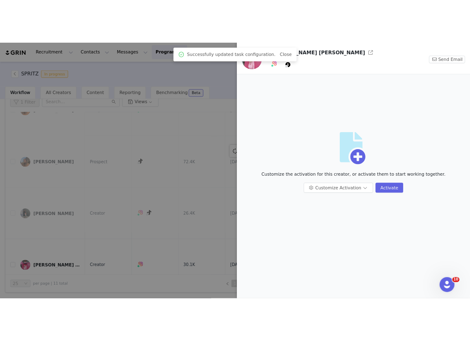
scroll to position [0, 0]
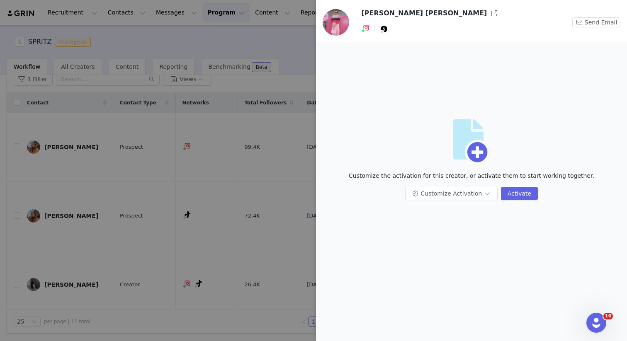
click at [377, 15] on h3 "Eloise Eloise" at bounding box center [424, 13] width 126 height 10
click at [488, 15] on button "button" at bounding box center [494, 13] width 13 height 13
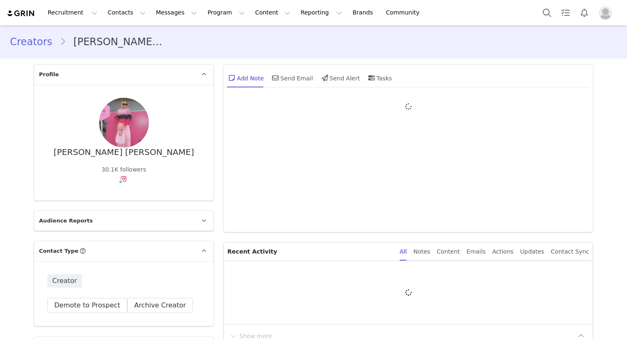
type input "+1 ([GEOGRAPHIC_DATA])"
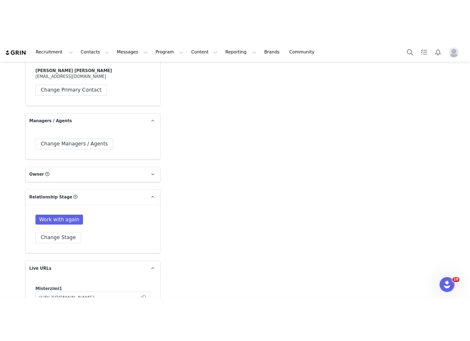
scroll to position [1457, 0]
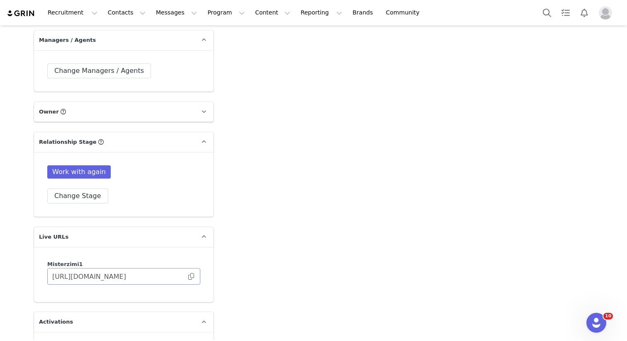
click at [187, 277] on span at bounding box center [191, 277] width 8 height 0
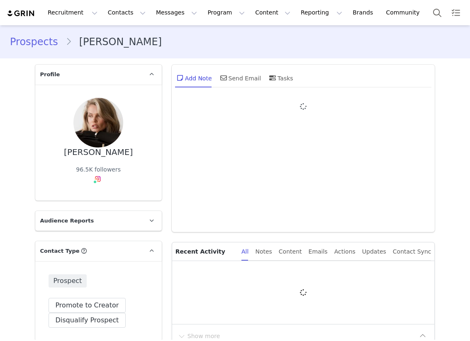
type input "+1 ([GEOGRAPHIC_DATA])"
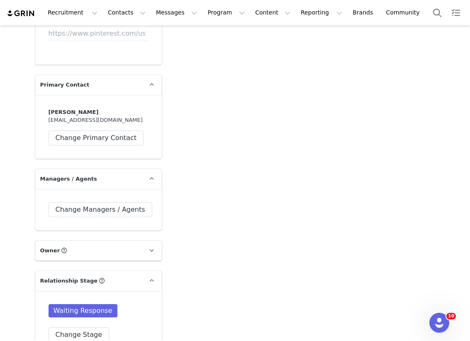
scroll to position [1382, 0]
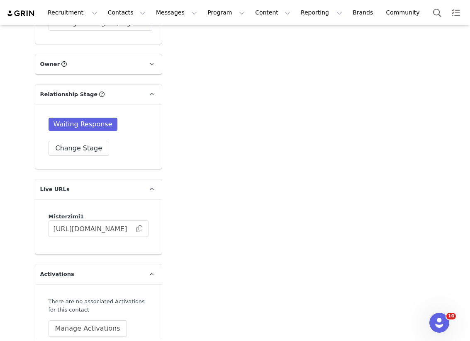
click at [72, 134] on div "Waiting Response Change Stage" at bounding box center [99, 137] width 100 height 38
click at [72, 141] on button "Change Stage" at bounding box center [79, 148] width 61 height 15
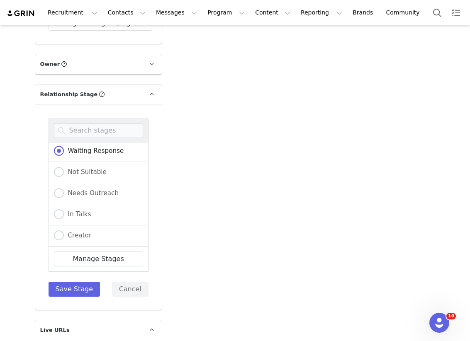
scroll to position [172, 0]
click at [80, 197] on label "Creator" at bounding box center [73, 193] width 38 height 11
click at [64, 197] on input "Creator" at bounding box center [59, 193] width 10 height 11
radio input "true"
radio input "false"
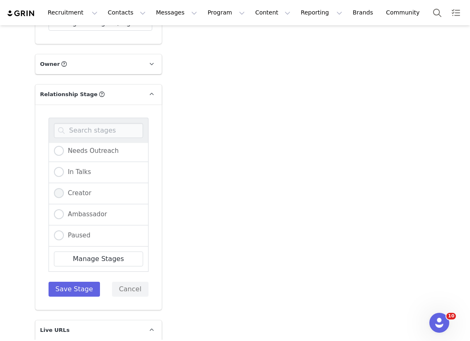
radio input "true"
click at [68, 284] on button "Save Stage" at bounding box center [75, 289] width 52 height 15
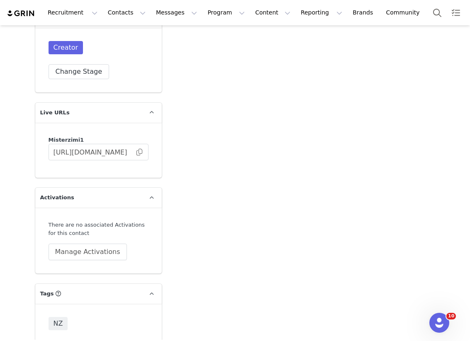
scroll to position [1459, 0]
click at [93, 246] on button "Manage Activations" at bounding box center [88, 251] width 78 height 17
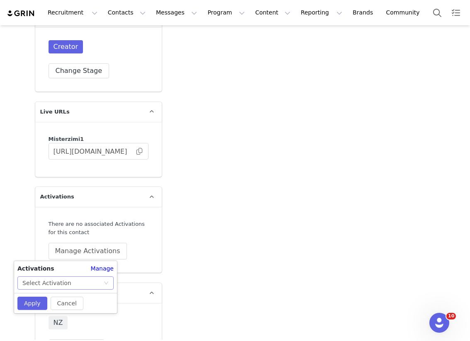
click at [77, 279] on div "Select Activation" at bounding box center [62, 283] width 81 height 12
click at [44, 312] on li "SPRITZ" at bounding box center [65, 313] width 96 height 13
click at [27, 303] on button "Apply" at bounding box center [32, 303] width 30 height 13
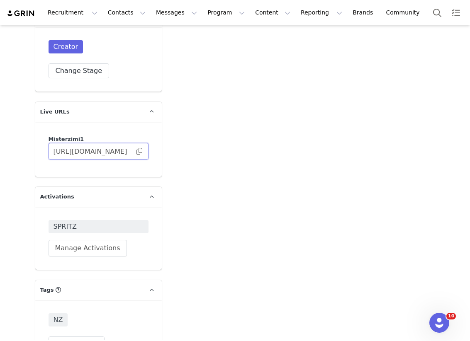
click at [139, 153] on input "[URL][DOMAIN_NAME]" at bounding box center [99, 151] width 100 height 17
click at [138, 151] on span at bounding box center [139, 151] width 8 height 0
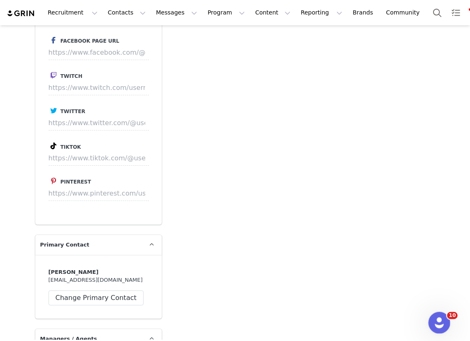
scroll to position [714, 0]
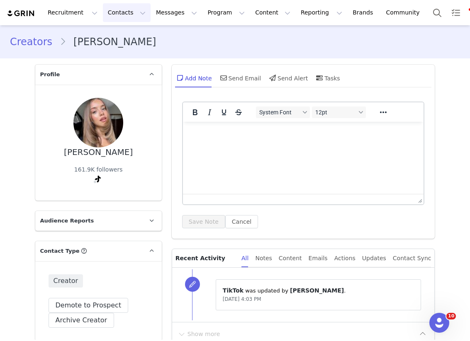
scroll to position [608, 0]
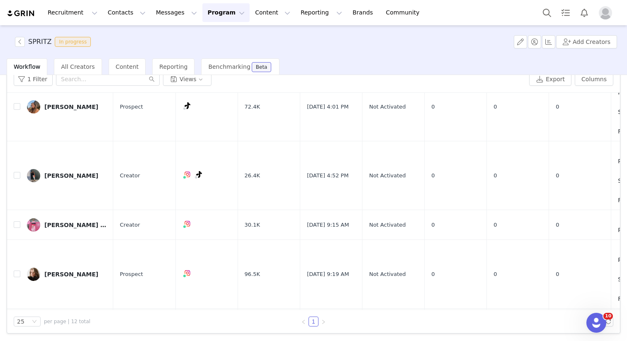
scroll to position [109, 0]
click at [70, 268] on link "[PERSON_NAME]" at bounding box center [67, 274] width 80 height 13
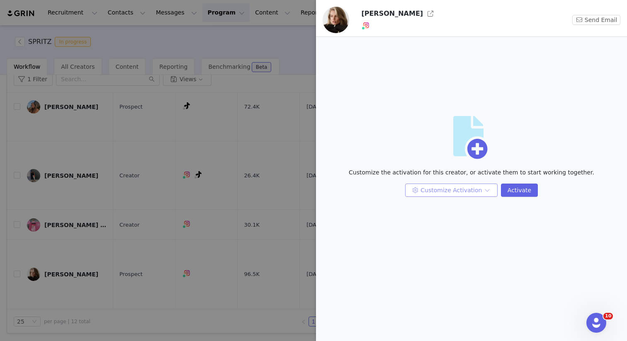
click at [471, 189] on button "Customize Activation" at bounding box center [451, 190] width 93 height 13
click at [485, 192] on button "Customize Activation" at bounding box center [451, 190] width 93 height 13
click at [468, 209] on li "Edit Available Tasks" at bounding box center [453, 206] width 88 height 13
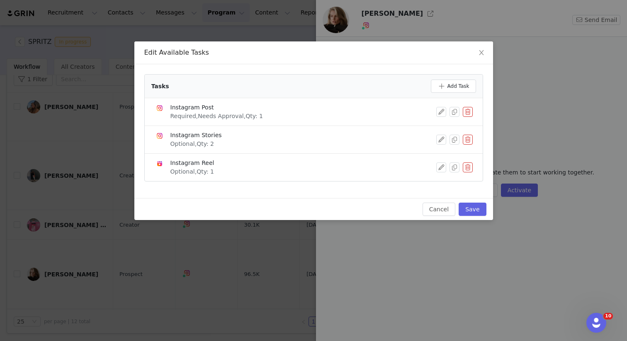
click at [473, 137] on li "Instagram Stories Optional, Qty: 2" at bounding box center [314, 140] width 338 height 28
click at [466, 137] on button "button" at bounding box center [468, 140] width 10 height 10
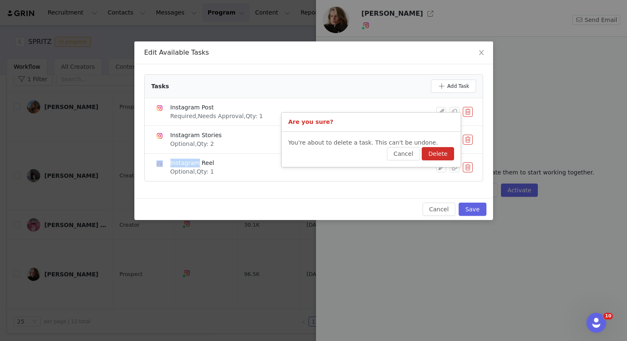
click at [431, 158] on button "Delete" at bounding box center [438, 153] width 32 height 13
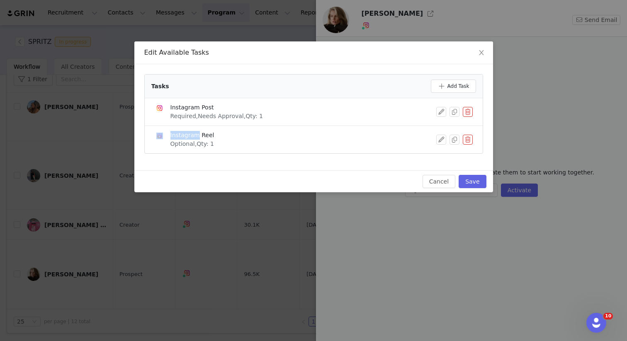
click at [468, 142] on button "button" at bounding box center [468, 140] width 10 height 10
click at [442, 154] on button "Delete" at bounding box center [438, 153] width 32 height 13
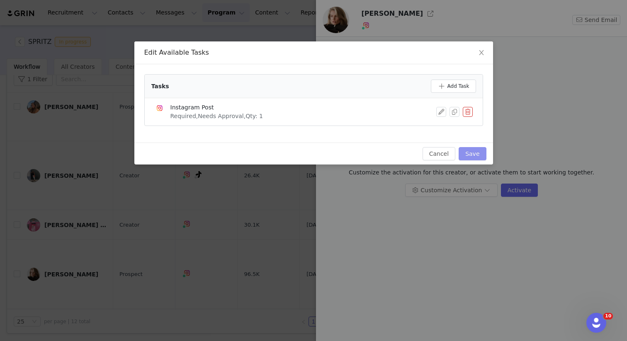
click at [478, 154] on button "Save" at bounding box center [472, 153] width 27 height 13
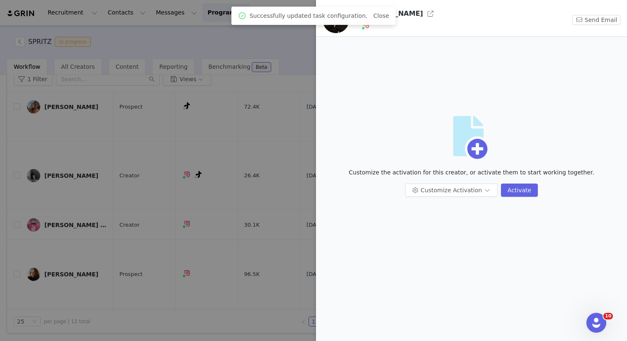
scroll to position [0, 0]
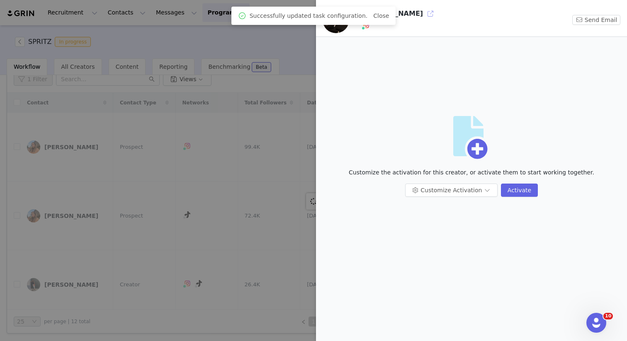
click at [424, 9] on button "button" at bounding box center [430, 13] width 13 height 13
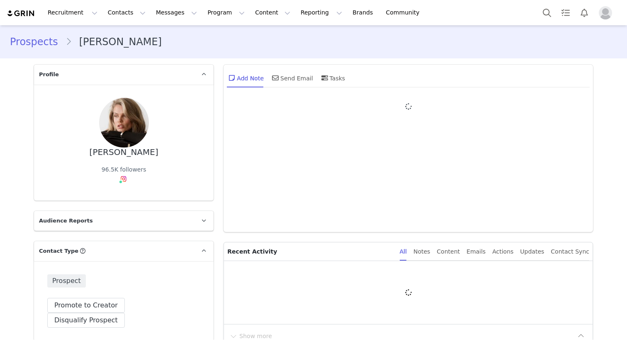
type input "+1 ([GEOGRAPHIC_DATA])"
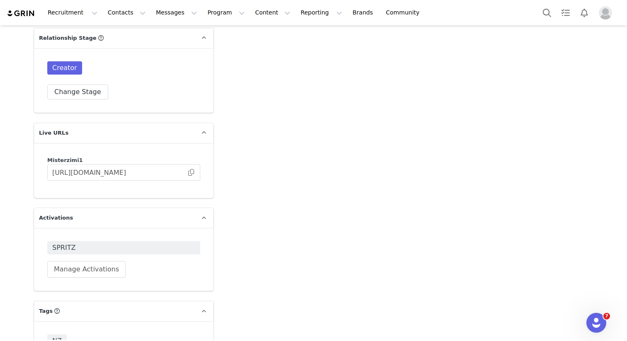
scroll to position [1475, 0]
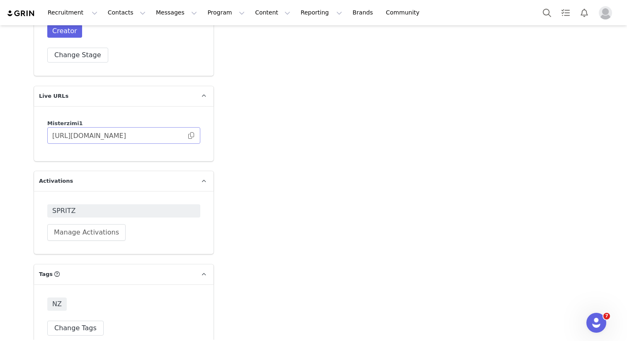
click at [188, 136] on span at bounding box center [191, 136] width 8 height 0
